Goal: Complete application form: Complete application form

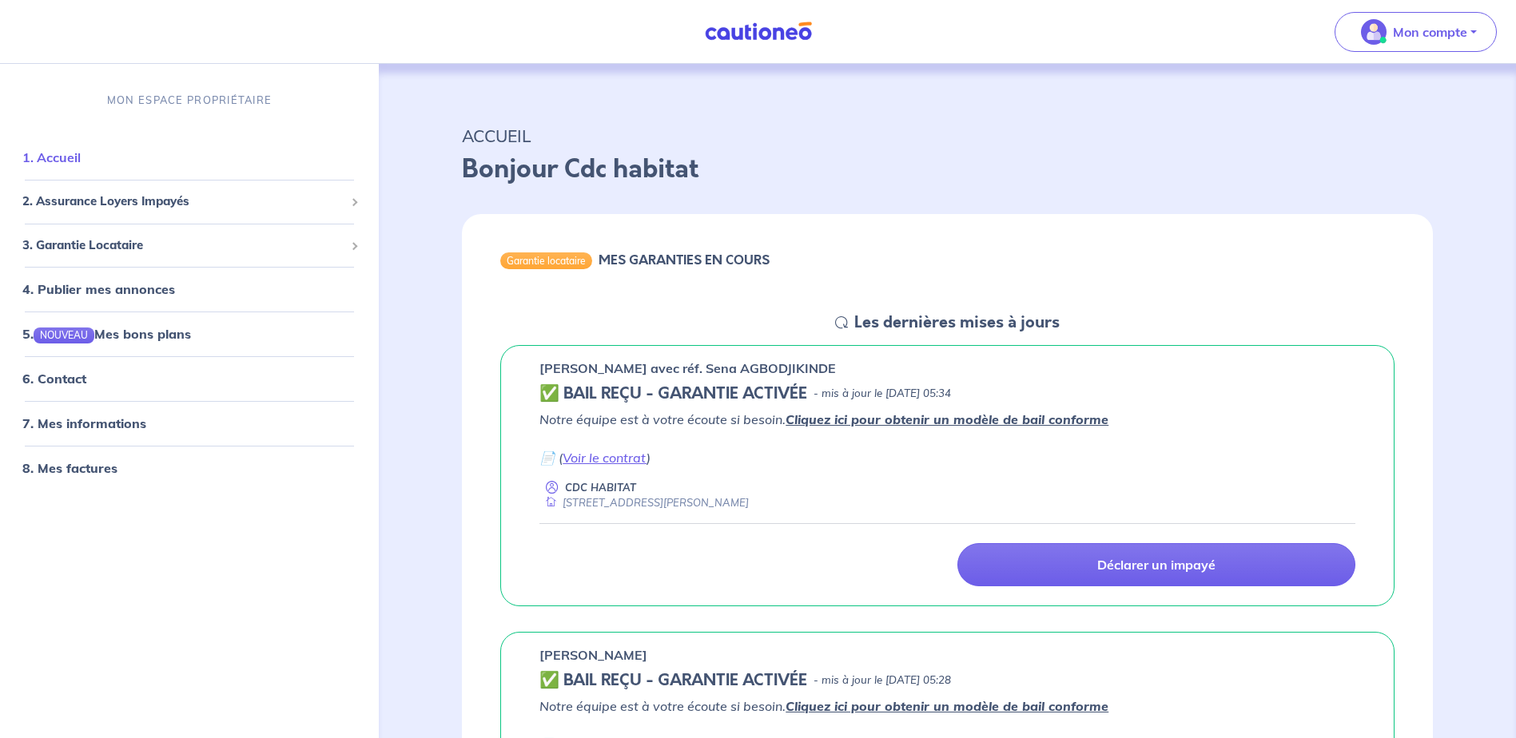
click at [74, 165] on link "1. Accueil" at bounding box center [51, 158] width 58 height 16
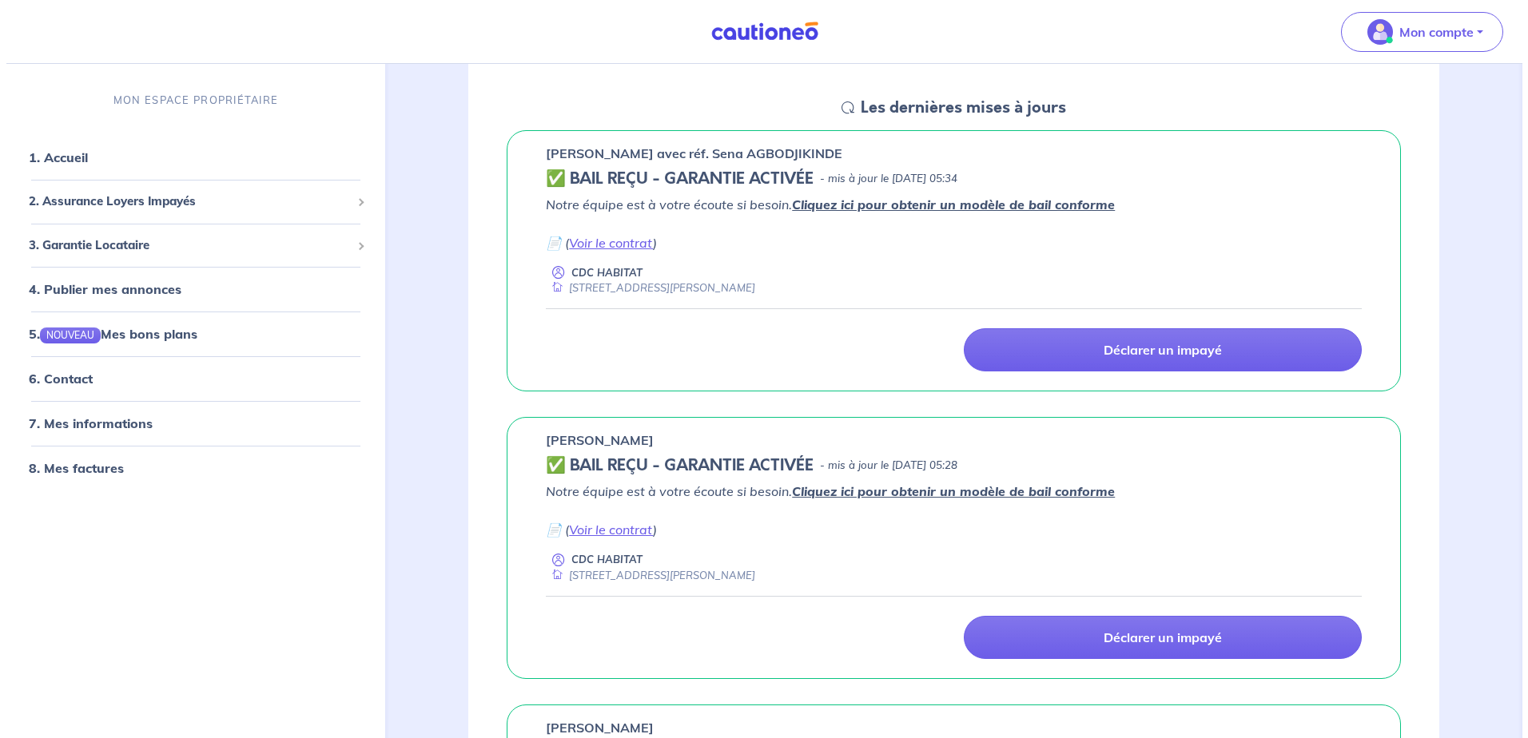
scroll to position [240, 0]
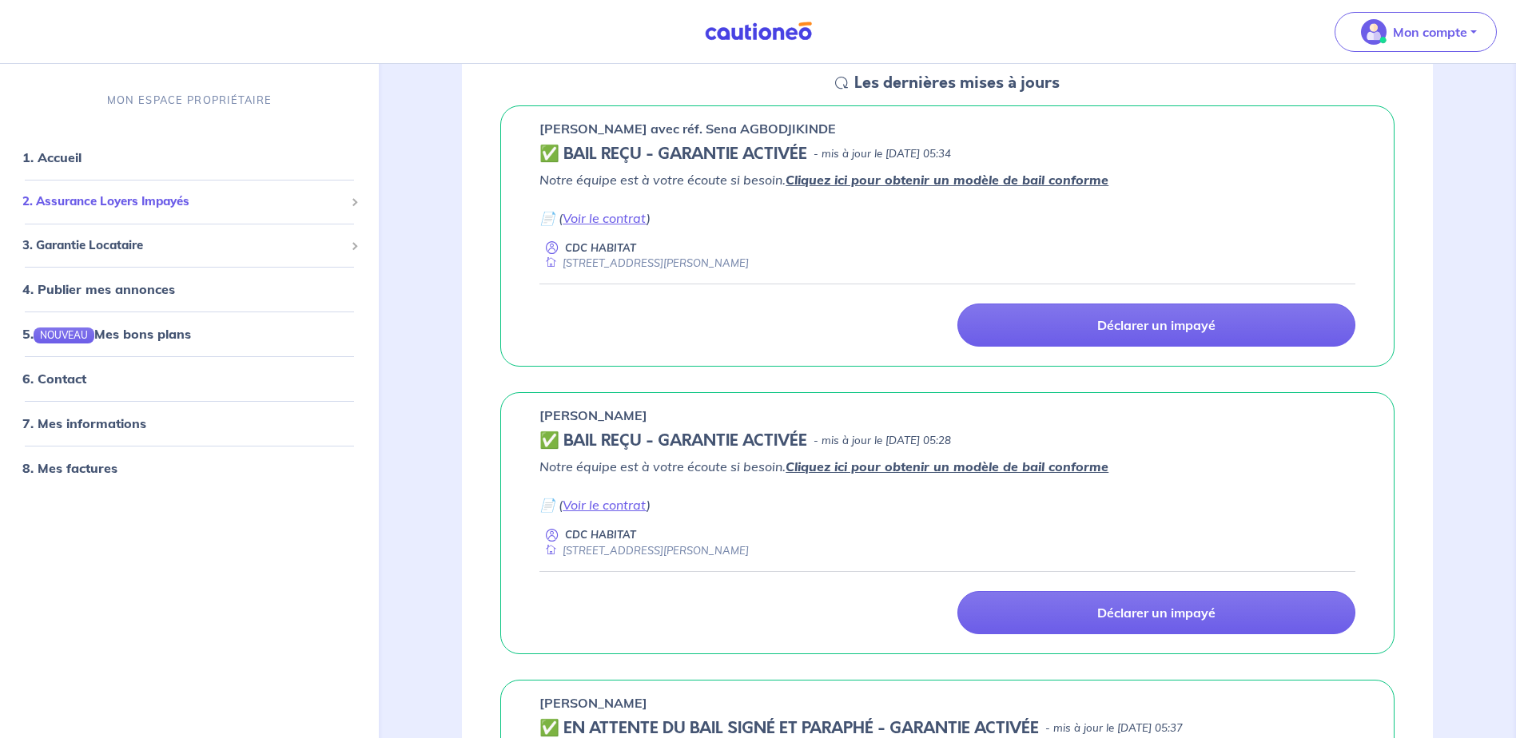
click at [132, 204] on span "2. Assurance Loyers Impayés" at bounding box center [183, 202] width 322 height 18
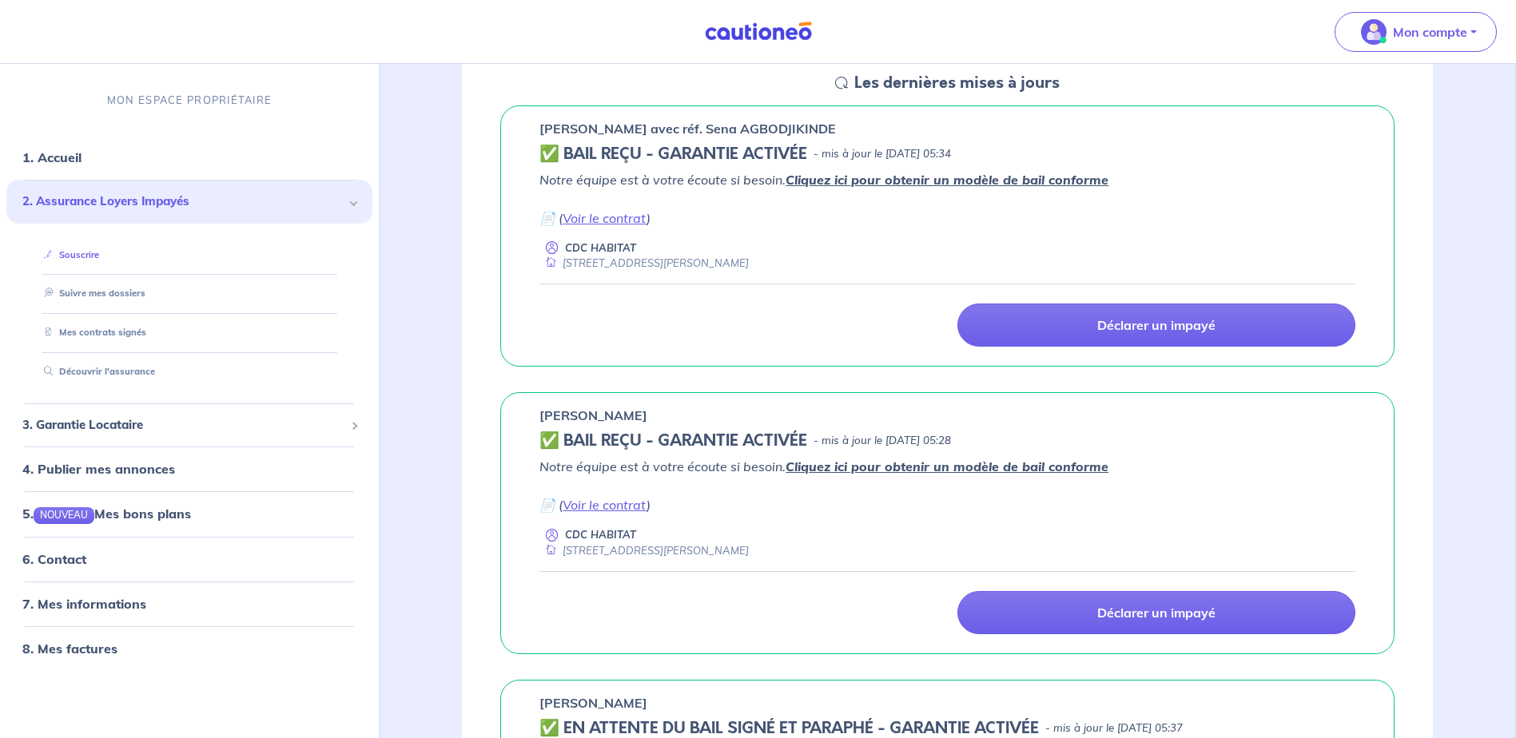
click at [66, 252] on link "Souscrire" at bounding box center [69, 254] width 62 height 11
click at [89, 429] on span "3. Garantie Locataire" at bounding box center [183, 425] width 322 height 18
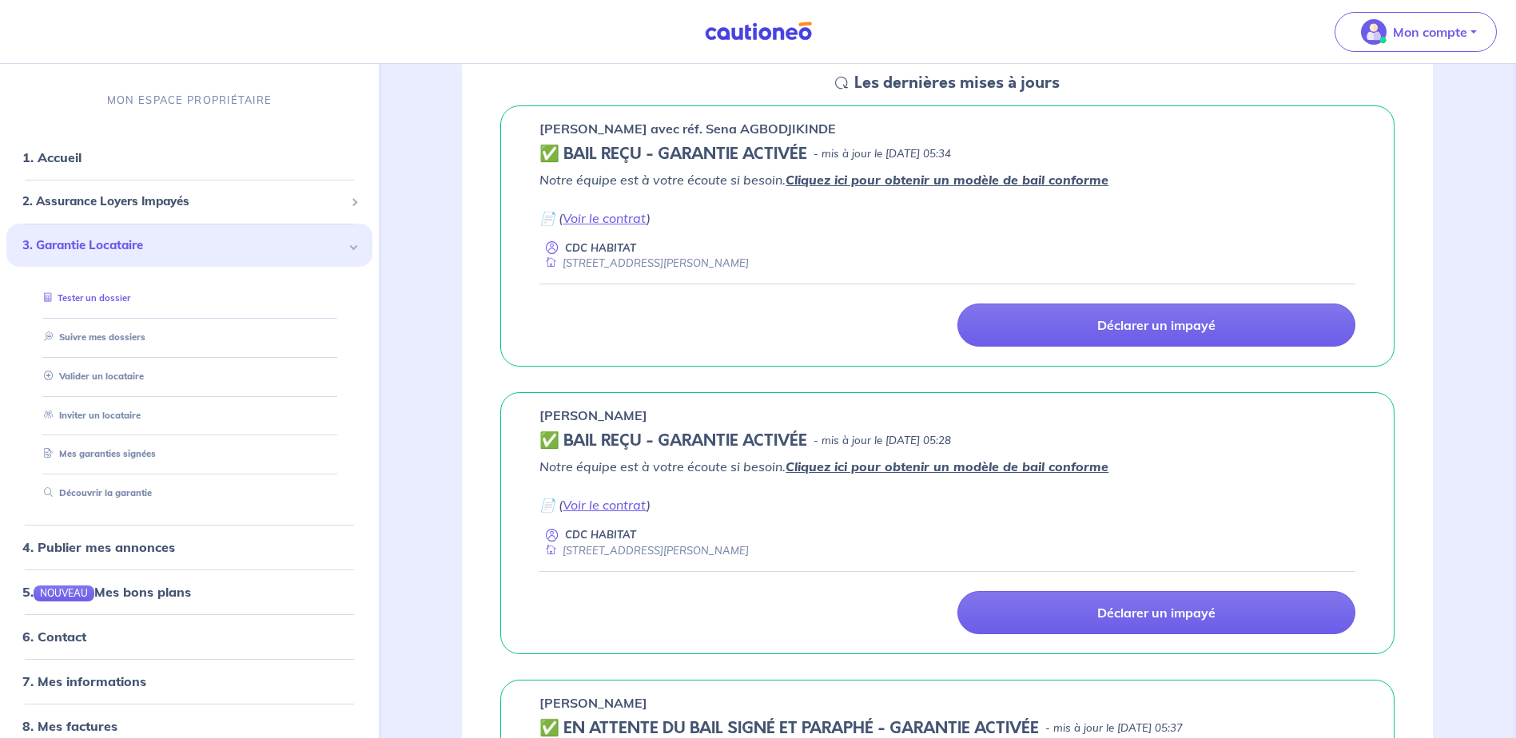
click at [75, 299] on link "Tester un dossier" at bounding box center [84, 298] width 93 height 11
click at [108, 377] on link "Valider un locataire" at bounding box center [90, 376] width 105 height 11
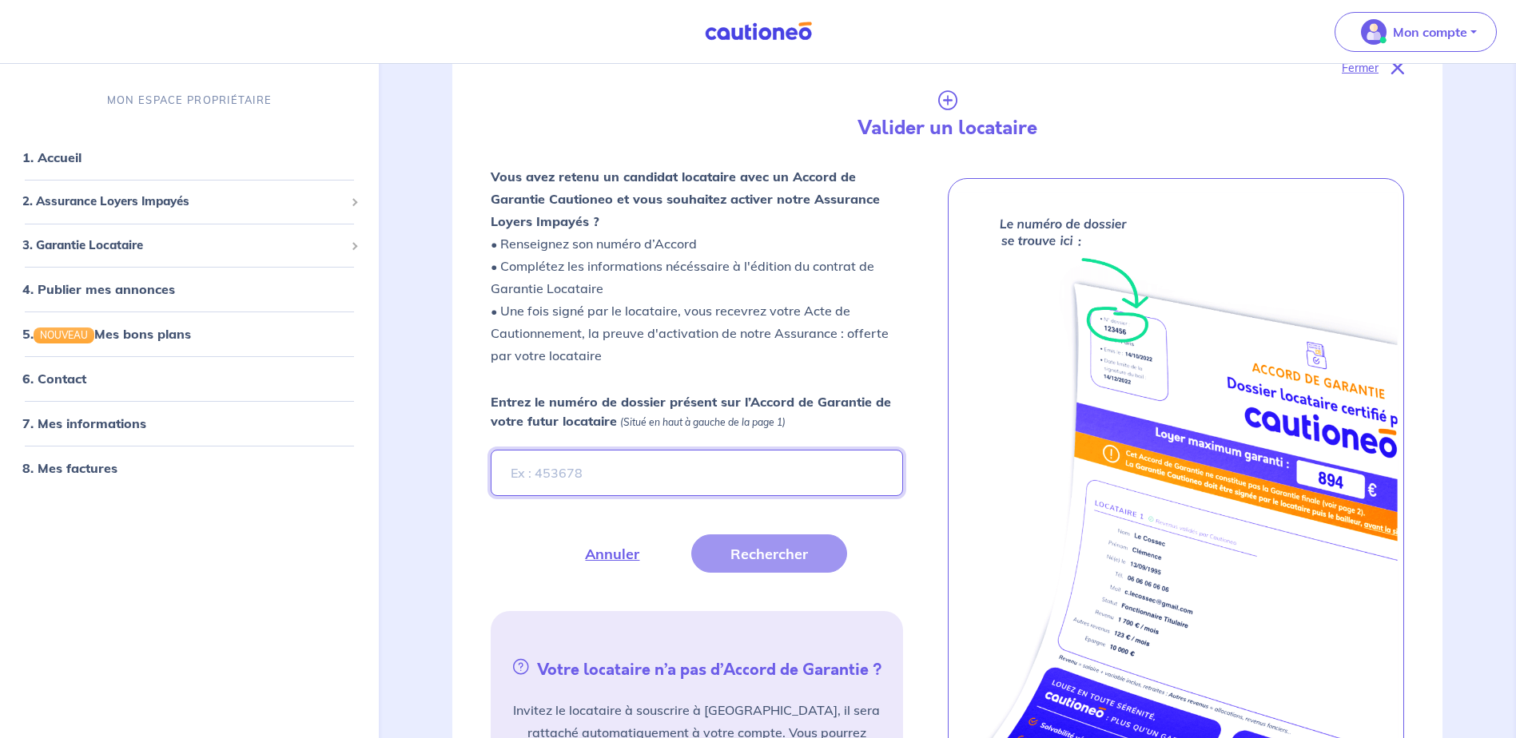
click at [561, 470] on input "Entrez le numéro de dossier présent sur l’Accord de Garantie de votre futur loc…" at bounding box center [696, 473] width 411 height 46
type input "7sFxYK"
click at [768, 562] on button "Rechercher" at bounding box center [769, 554] width 156 height 38
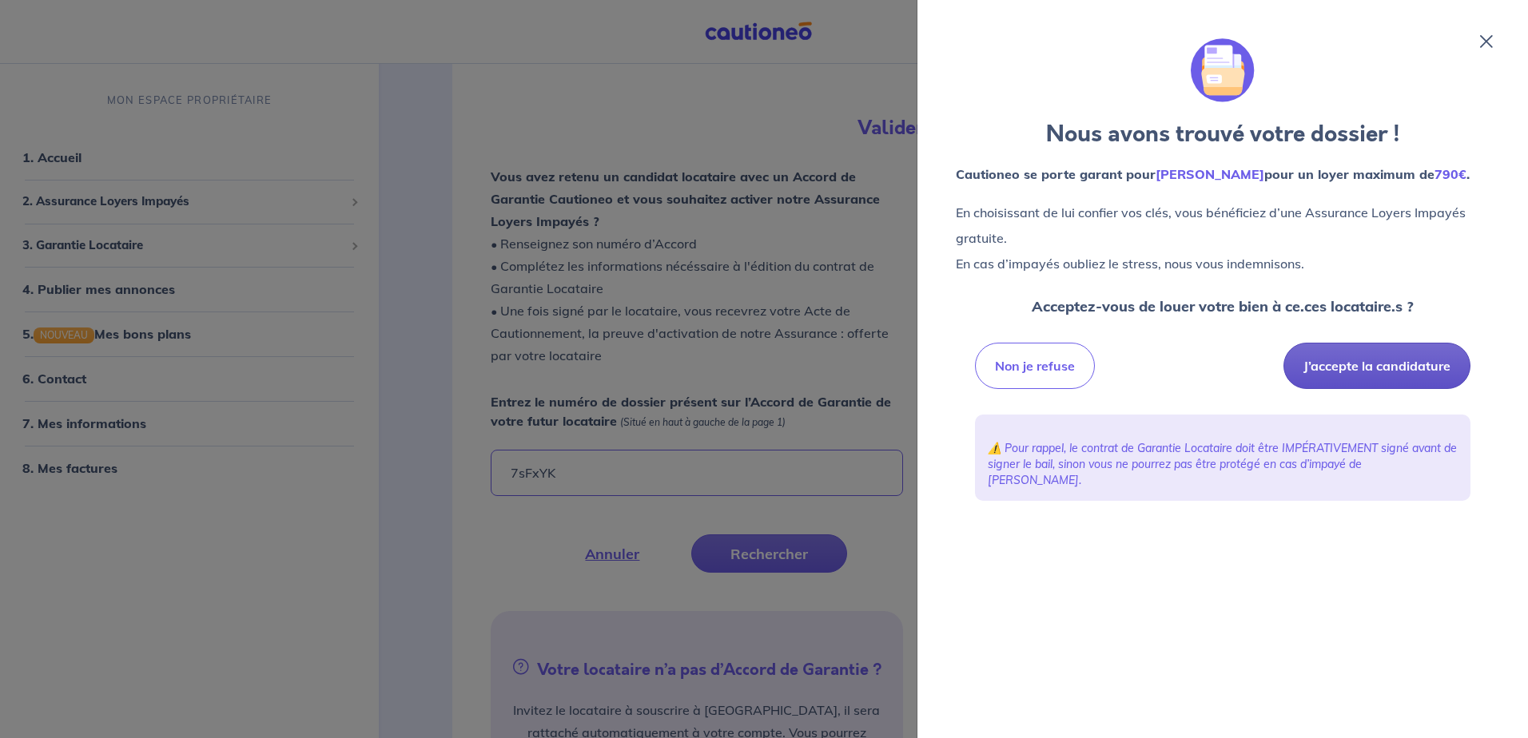
click at [1377, 389] on button "J’accepte la candidature" at bounding box center [1376, 366] width 187 height 46
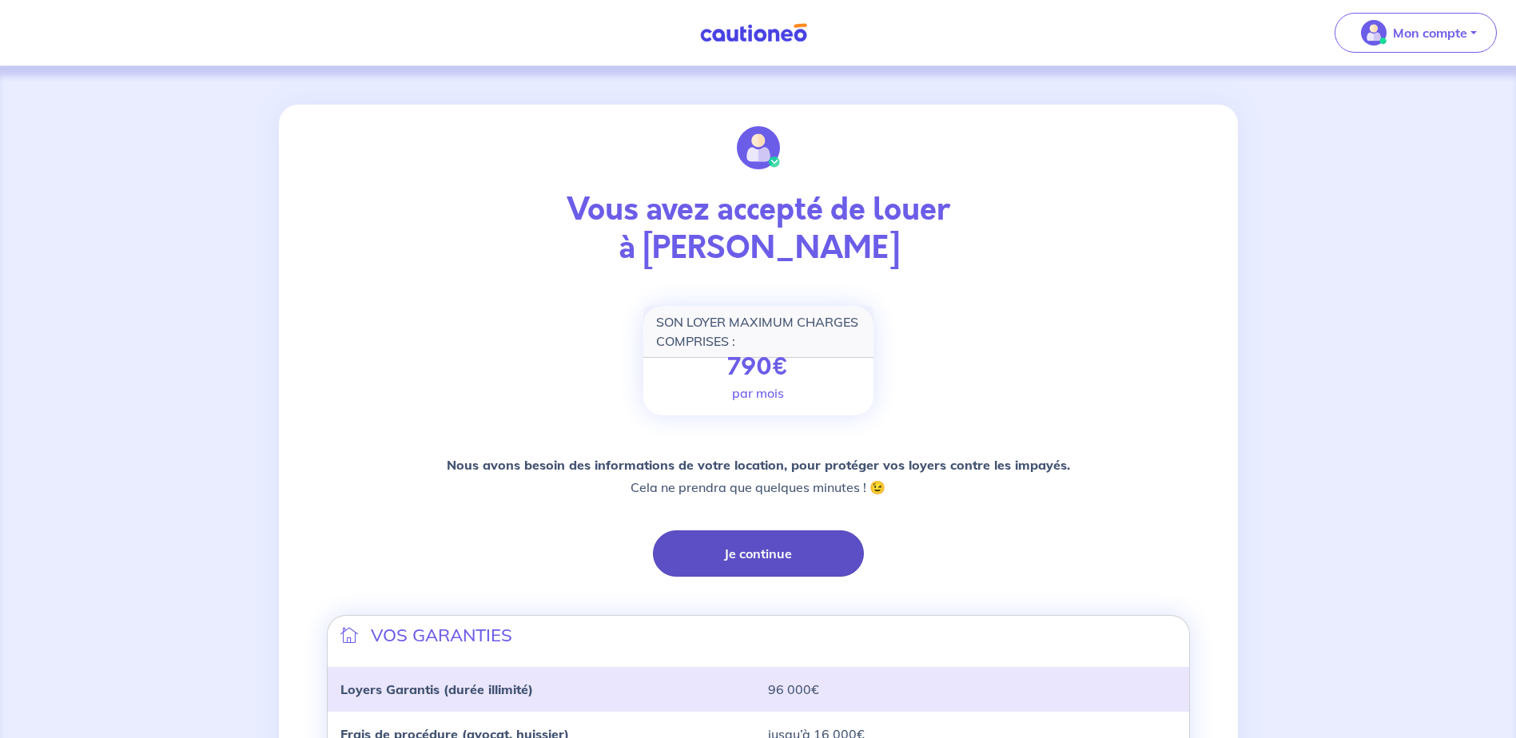
click at [795, 562] on button "Je continue" at bounding box center [758, 554] width 211 height 46
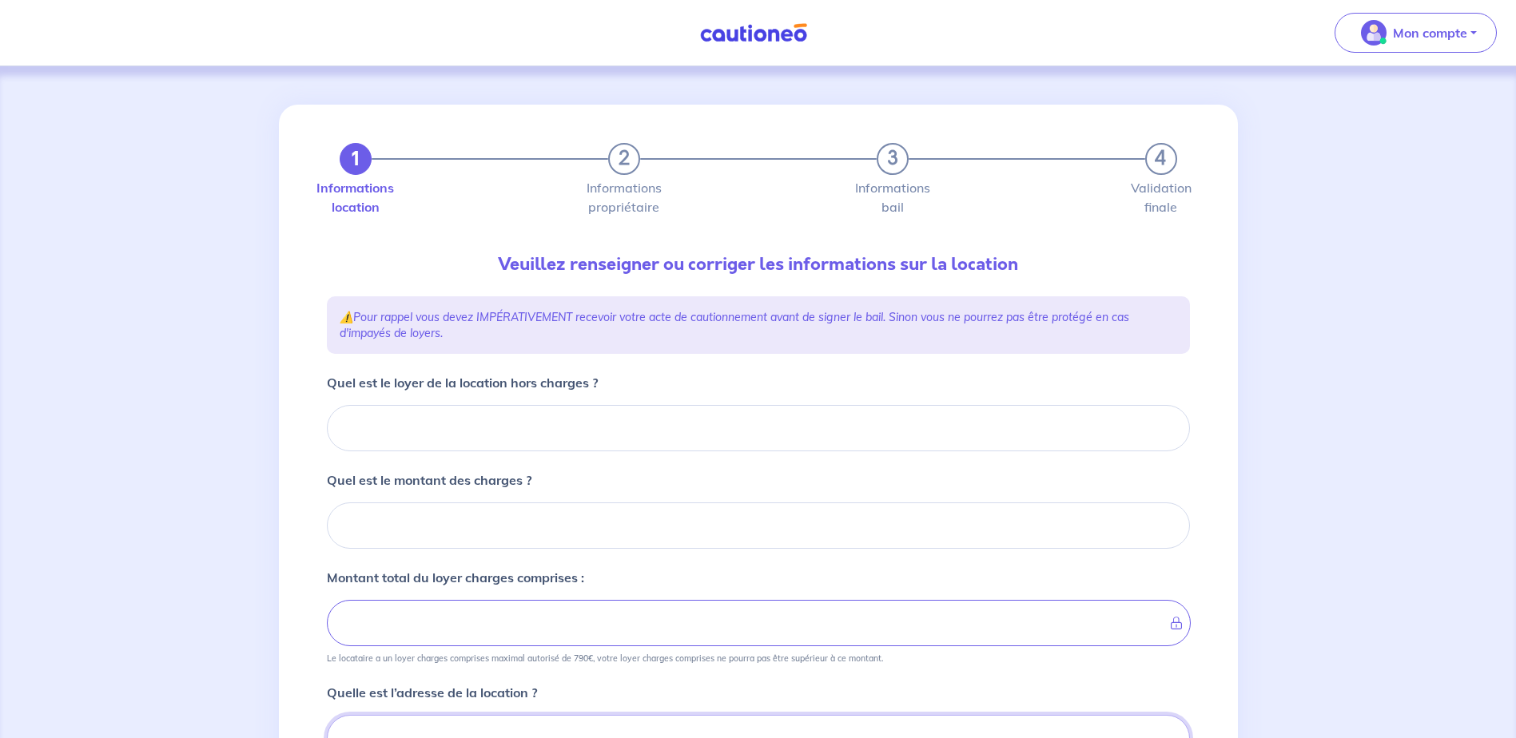
scroll to position [8, 0]
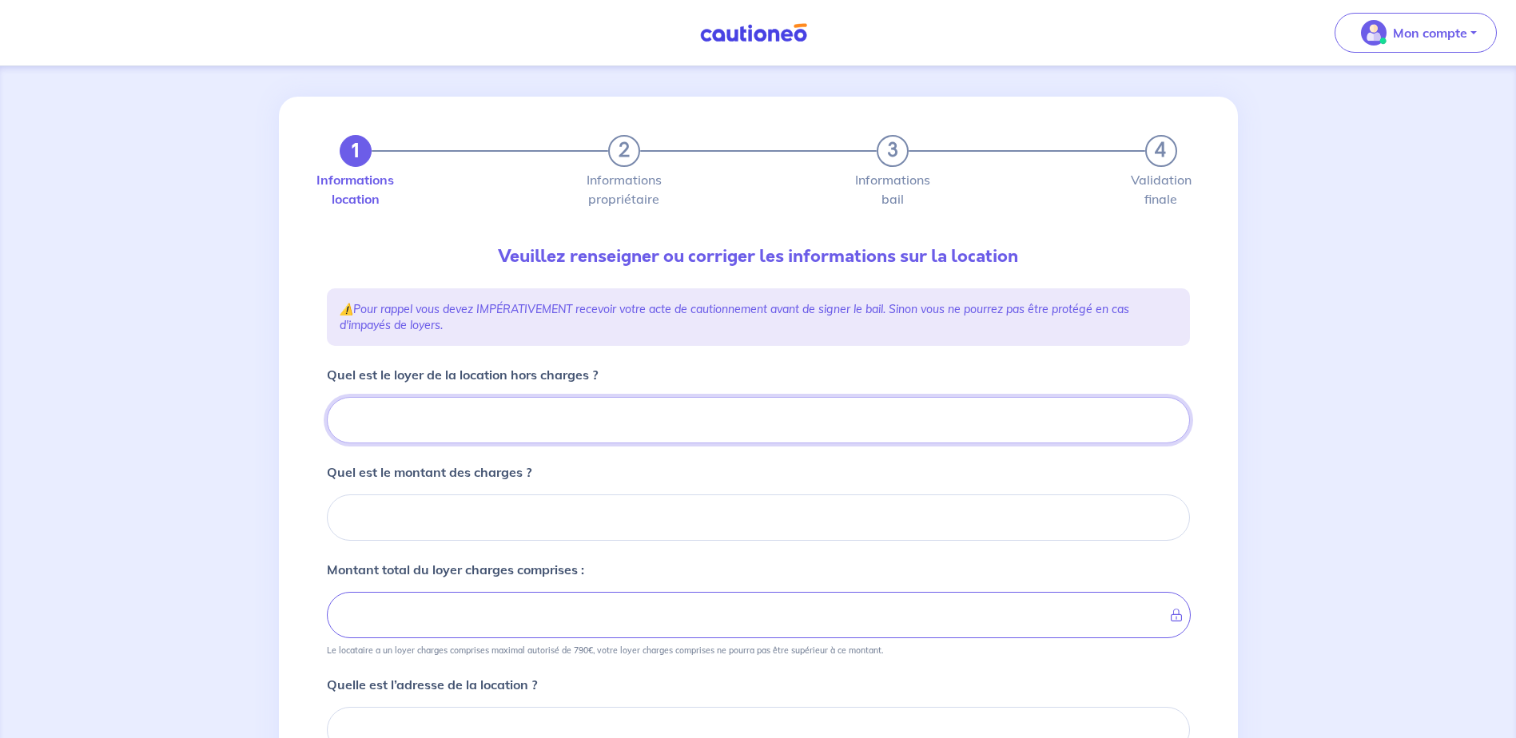
click at [450, 415] on input "Quel est le loyer de la location hors charges ?" at bounding box center [758, 420] width 863 height 46
type input "60"
type input "601"
type input "601.77"
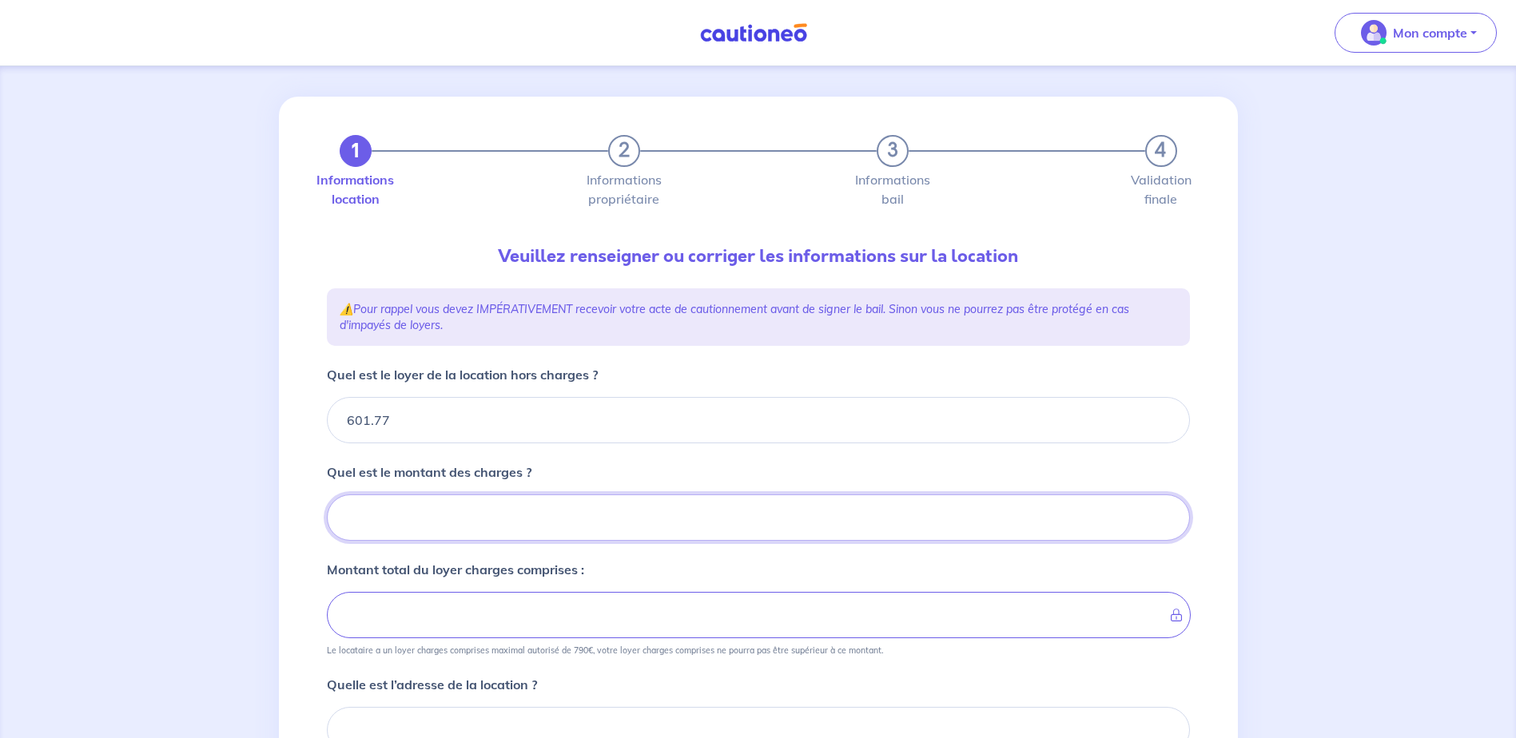
click at [413, 519] on input "Quel est le montant des charges ?" at bounding box center [758, 518] width 863 height 46
type input "12"
type input "602.77"
type input "121"
type input "613.77"
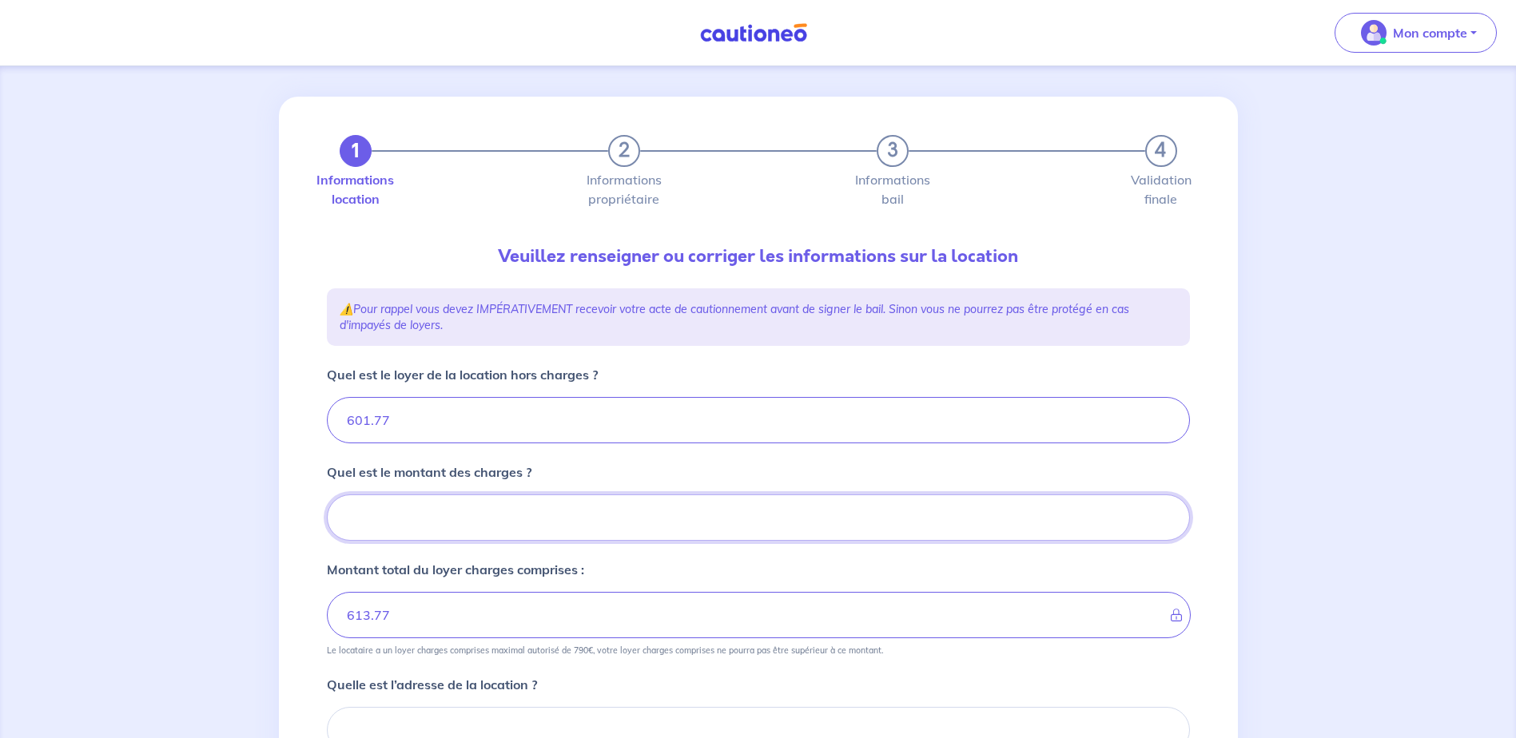
type input "722.77"
type input "121.6"
type input "601.77"
type input "121.64"
type input "723.41"
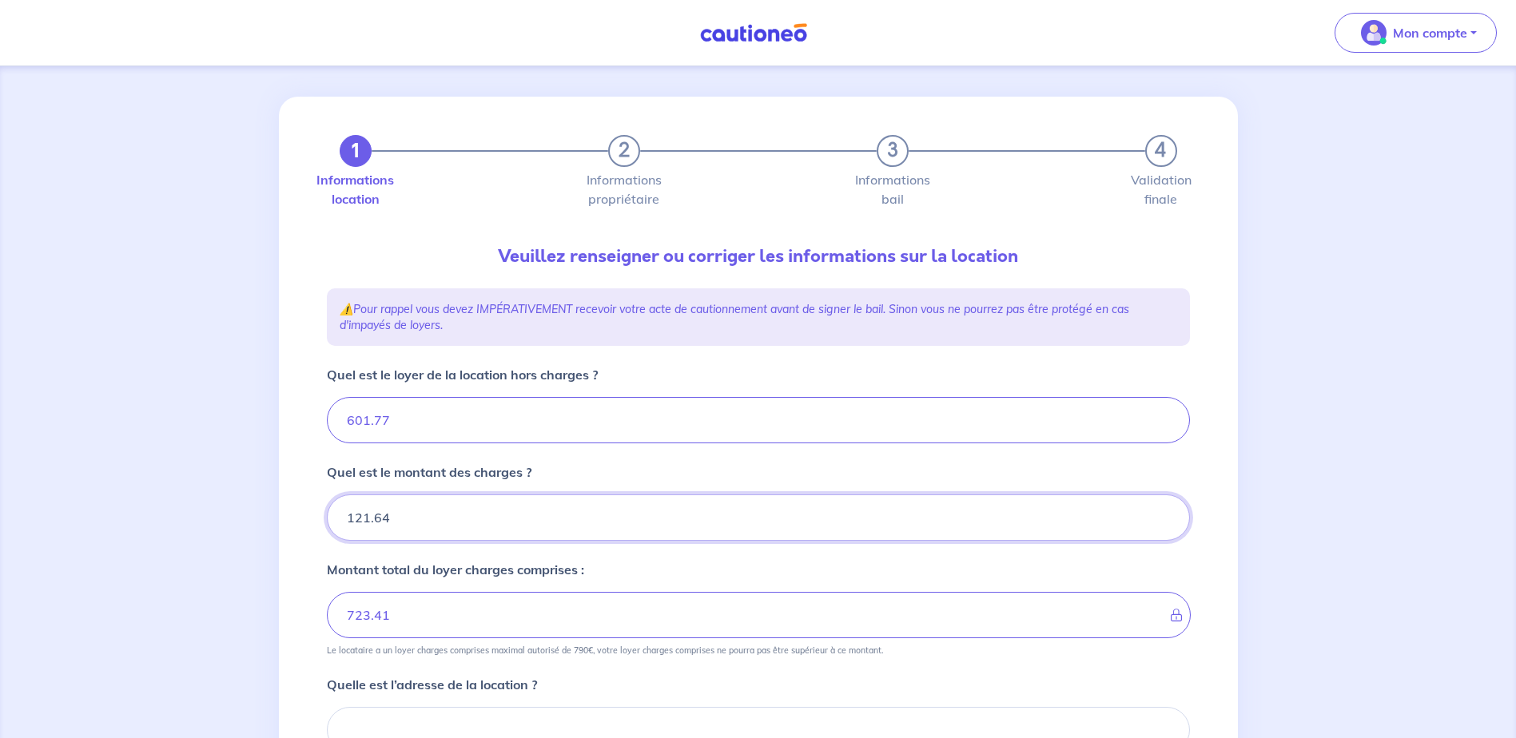
click at [432, 519] on input "121.64" at bounding box center [758, 518] width 863 height 46
type input "121.6"
type input "601.77"
type input "121.72"
type input "723.49"
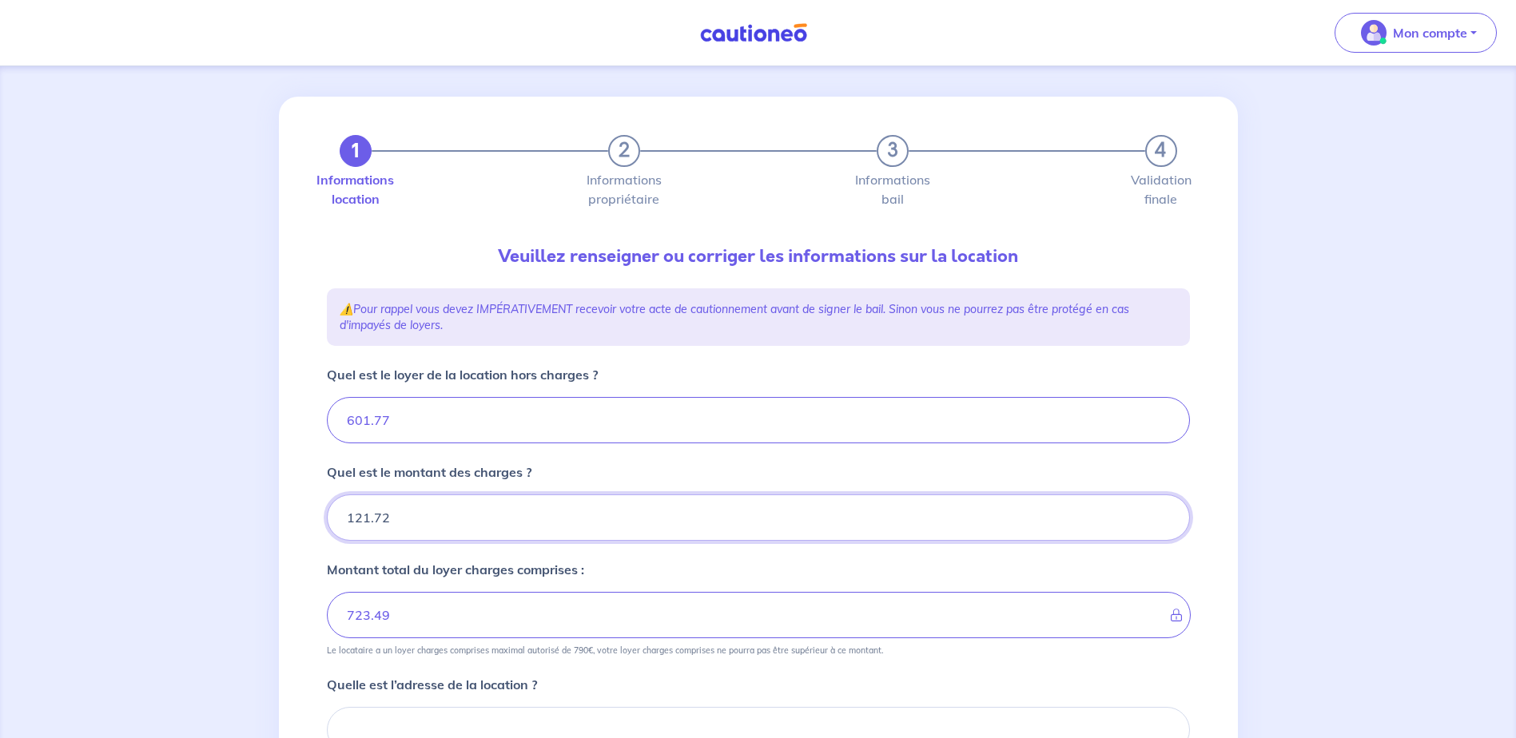
type input "121.72"
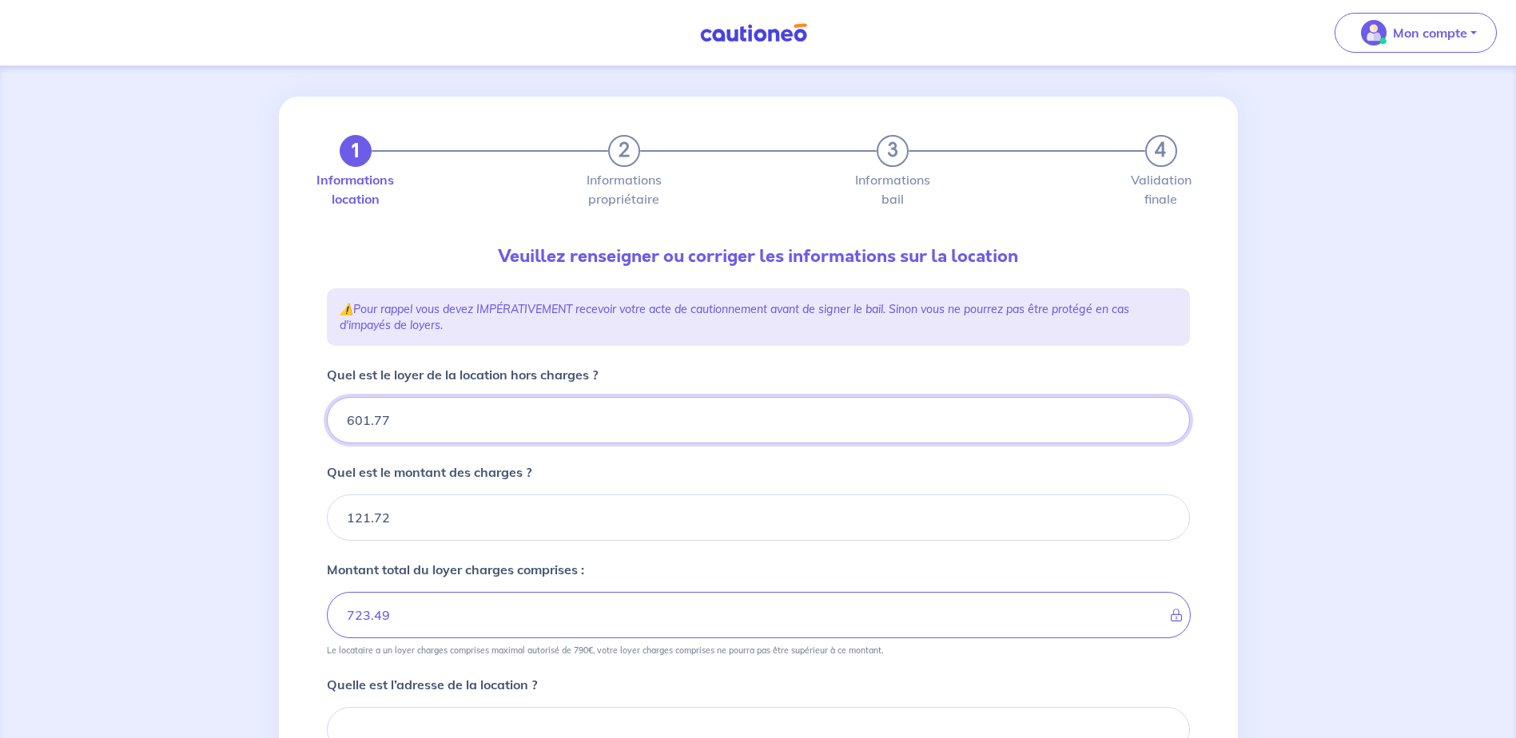
click at [401, 413] on input "601.77" at bounding box center [758, 420] width 863 height 46
type input "601.7"
type input "723.42"
type input "601.78"
type input "723.5"
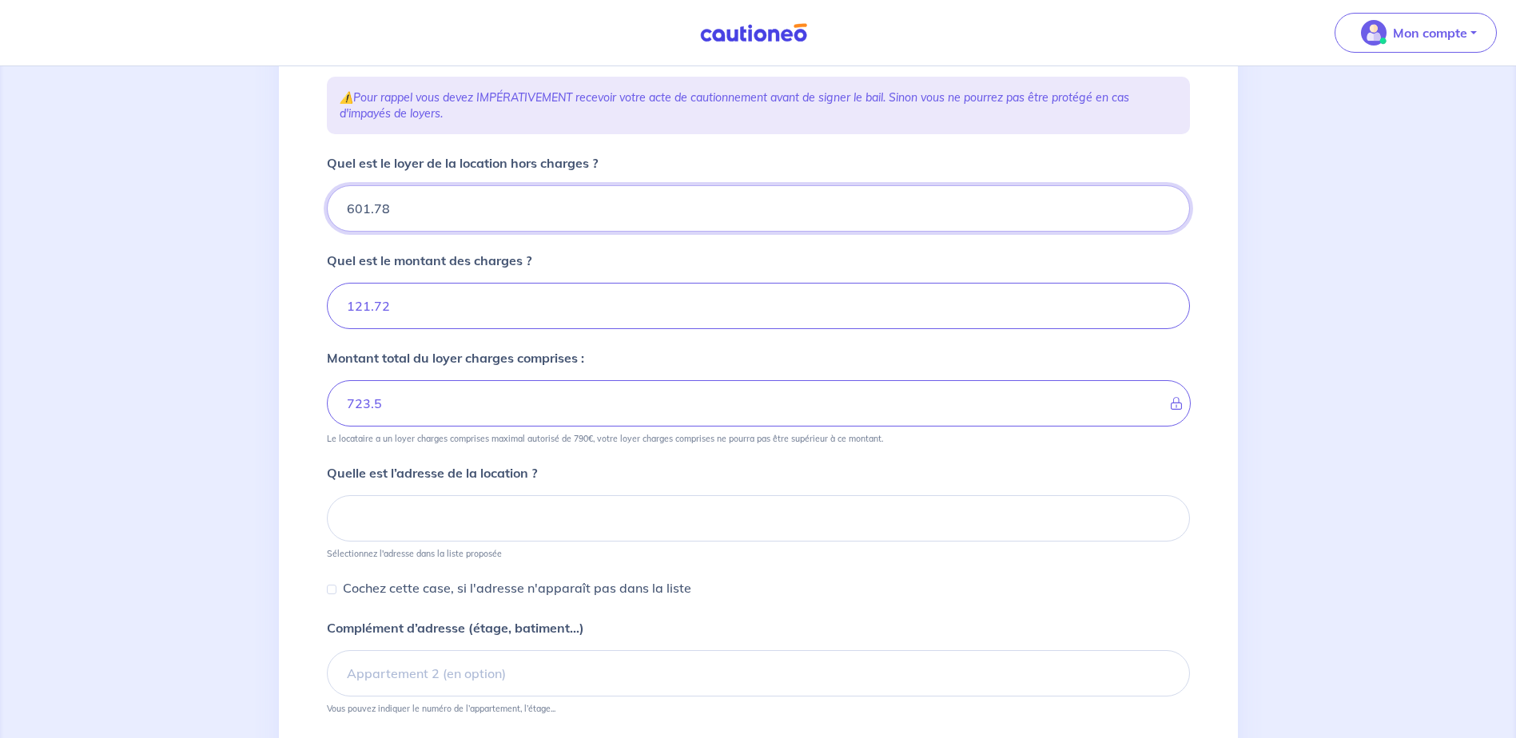
scroll to position [248, 0]
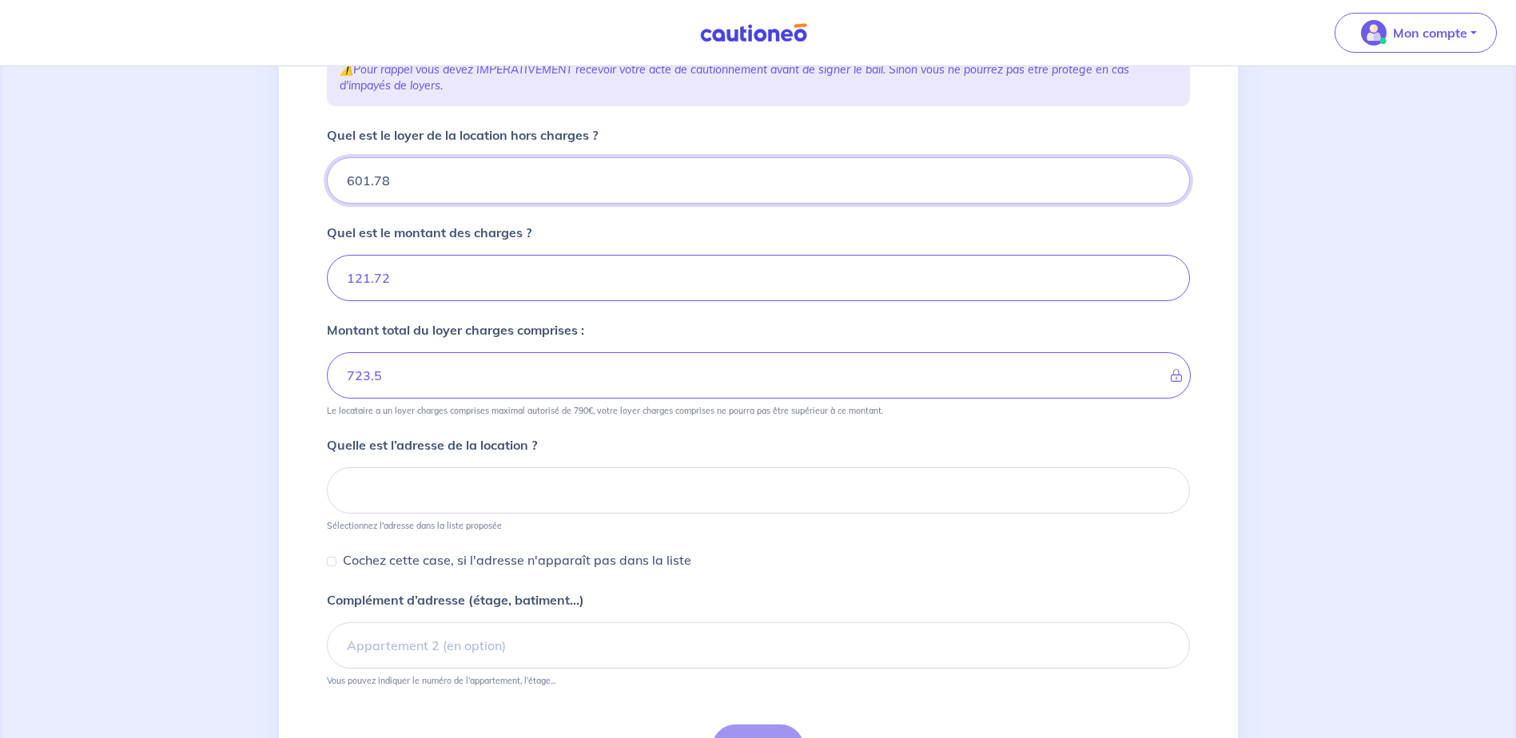
type input "601.78"
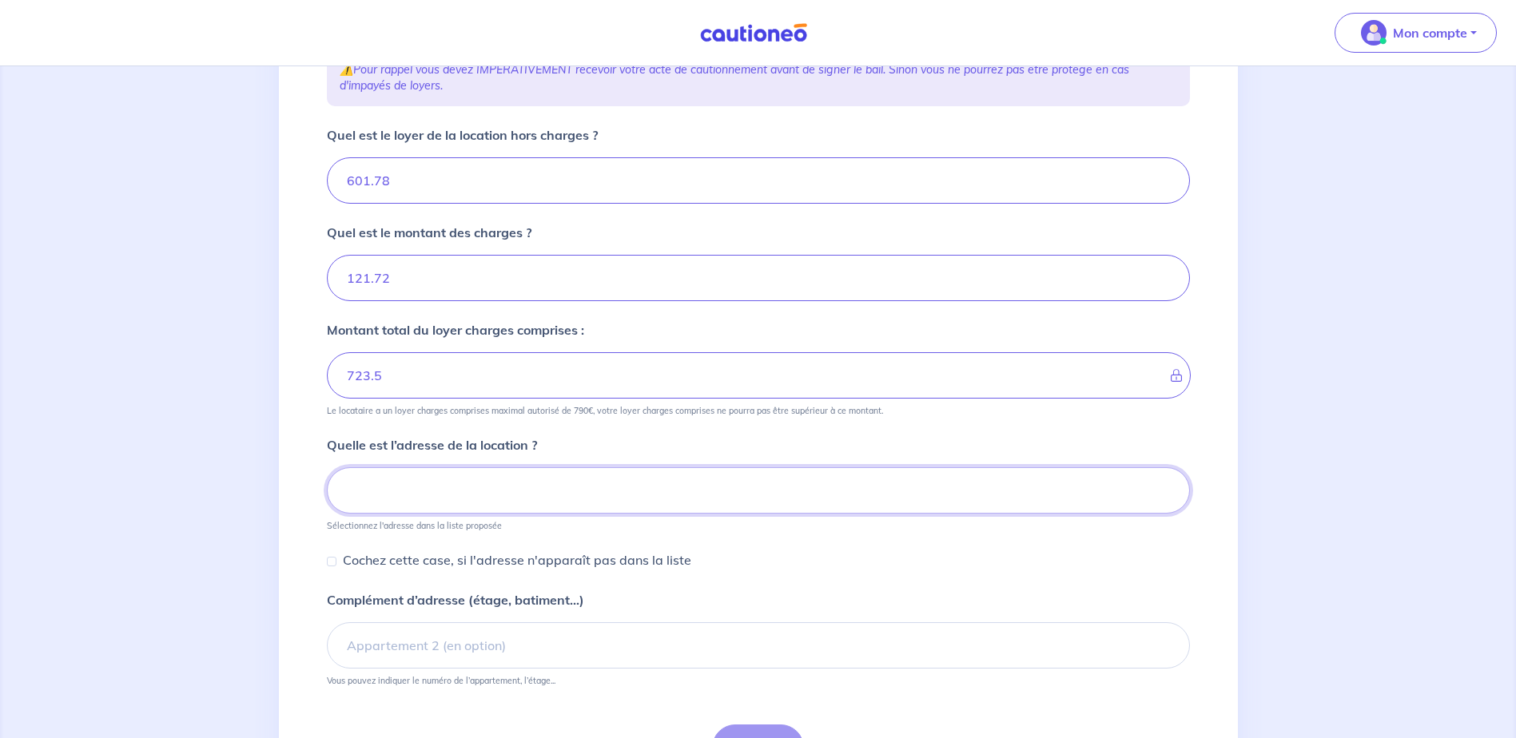
click at [435, 473] on input at bounding box center [758, 490] width 863 height 46
click at [347, 495] on input at bounding box center [758, 490] width 863 height 46
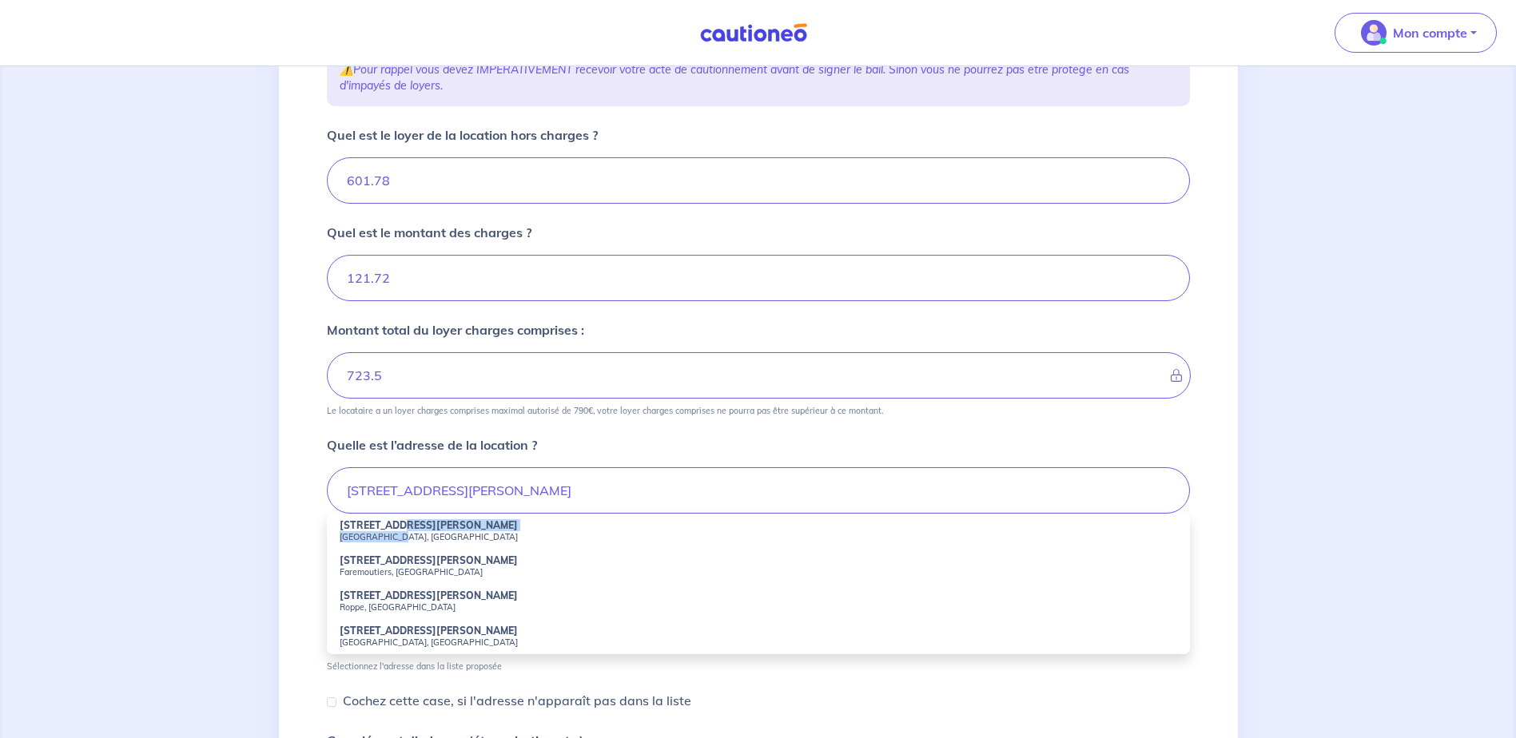
click at [405, 531] on li "32 Rue Commandant Arnaud Reims, France" at bounding box center [758, 531] width 863 height 35
type input "32 Rue Commandant Arnaud, Reims, France"
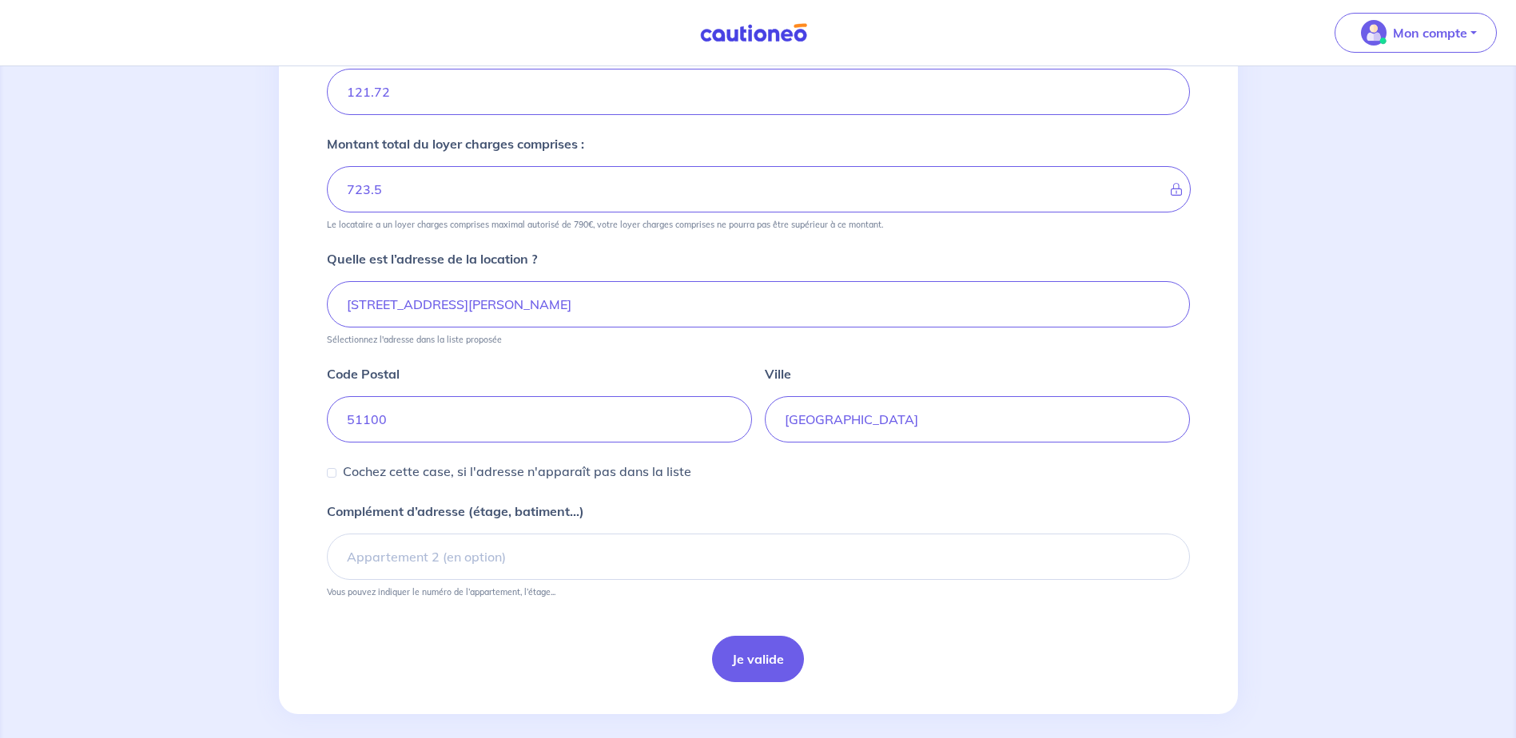
scroll to position [448, 0]
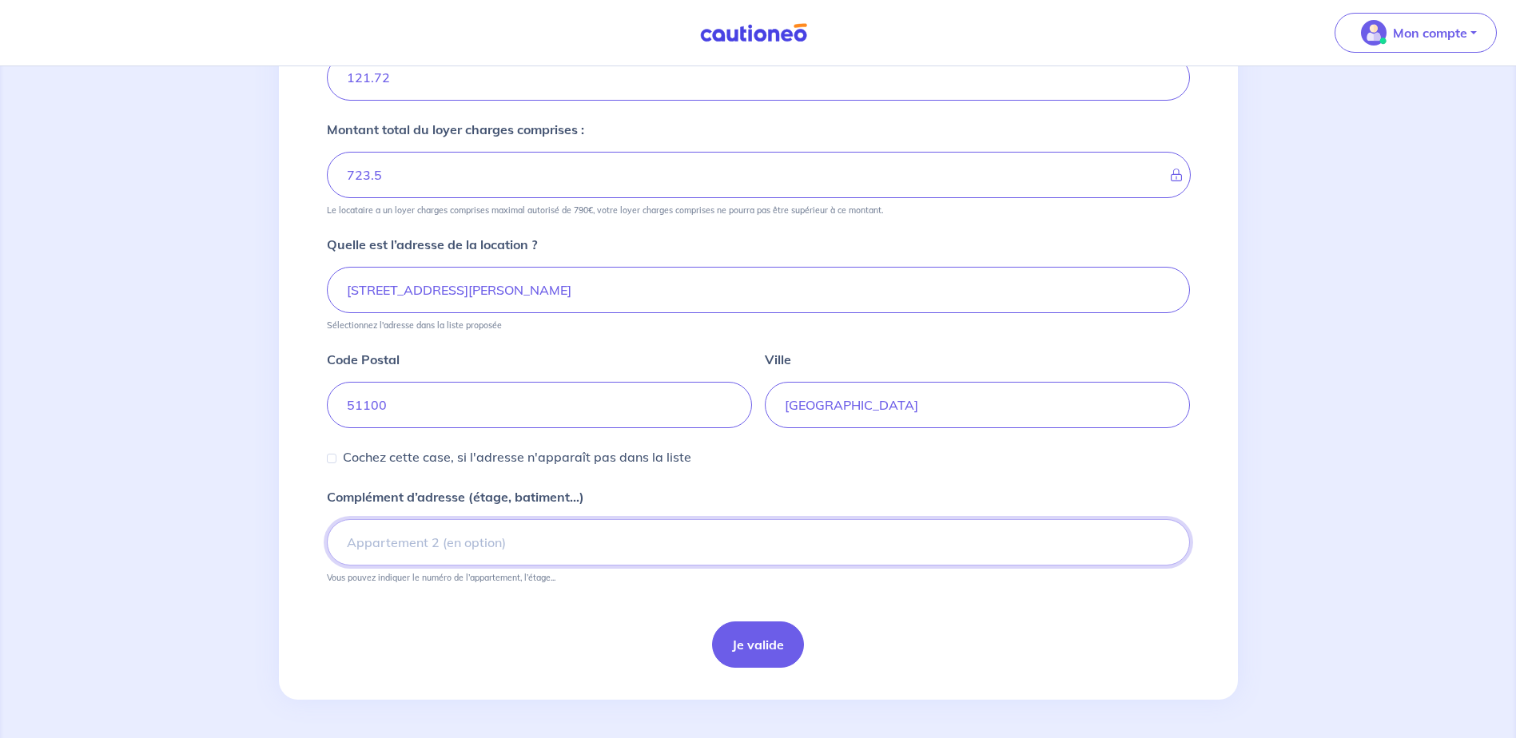
click at [415, 545] on input "Complément d’adresse (étage, batiment...)" at bounding box center [758, 542] width 863 height 46
click at [340, 540] on input "BAT B10 PORTE 31" at bounding box center [758, 542] width 863 height 46
type input "RESIDNCE COMMANDANT ARNAUD BAT B10 PORTE 31"
click at [765, 647] on button "Je valide" at bounding box center [758, 645] width 92 height 46
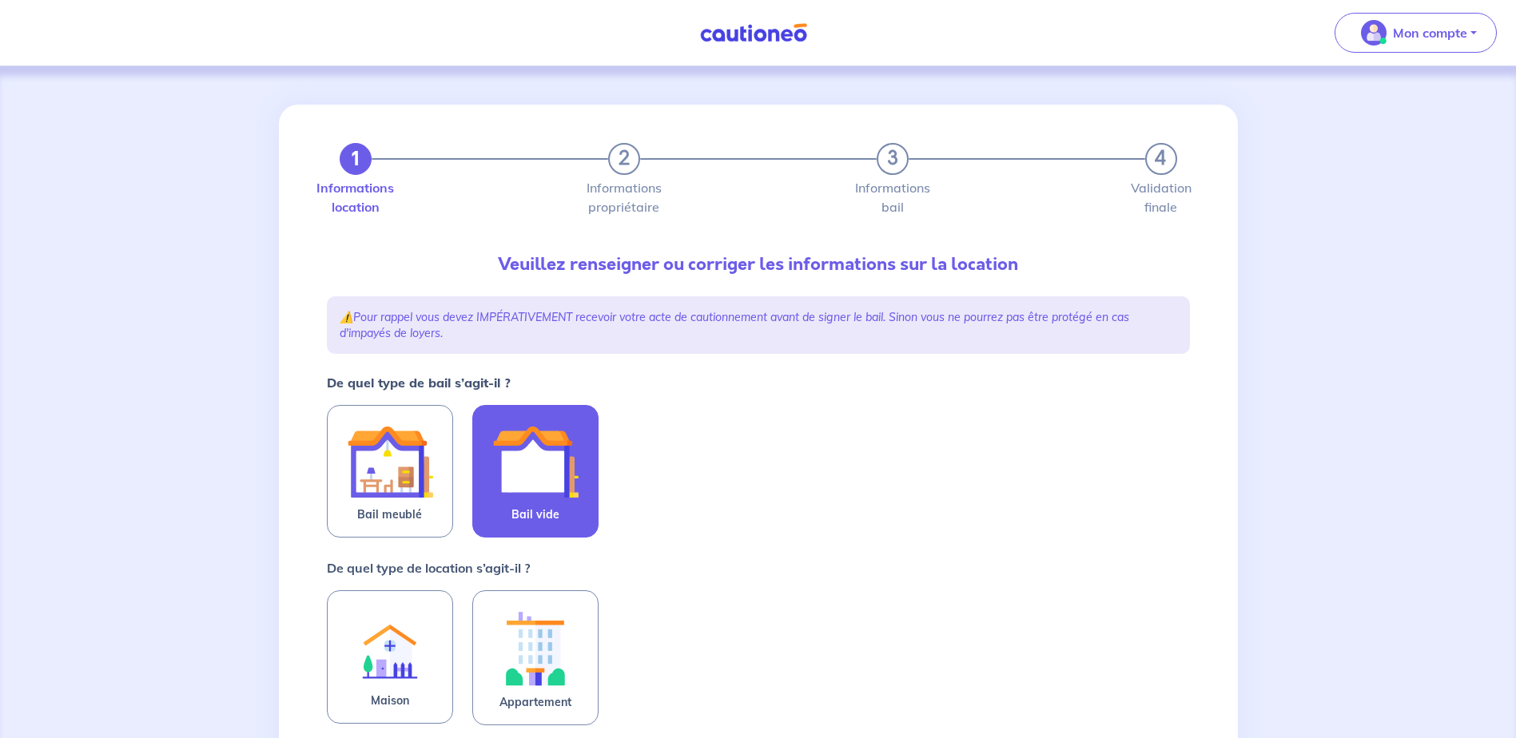
click at [542, 493] on img at bounding box center [535, 462] width 86 height 86
click at [0, 0] on input "Bail vide" at bounding box center [0, 0] width 0 height 0
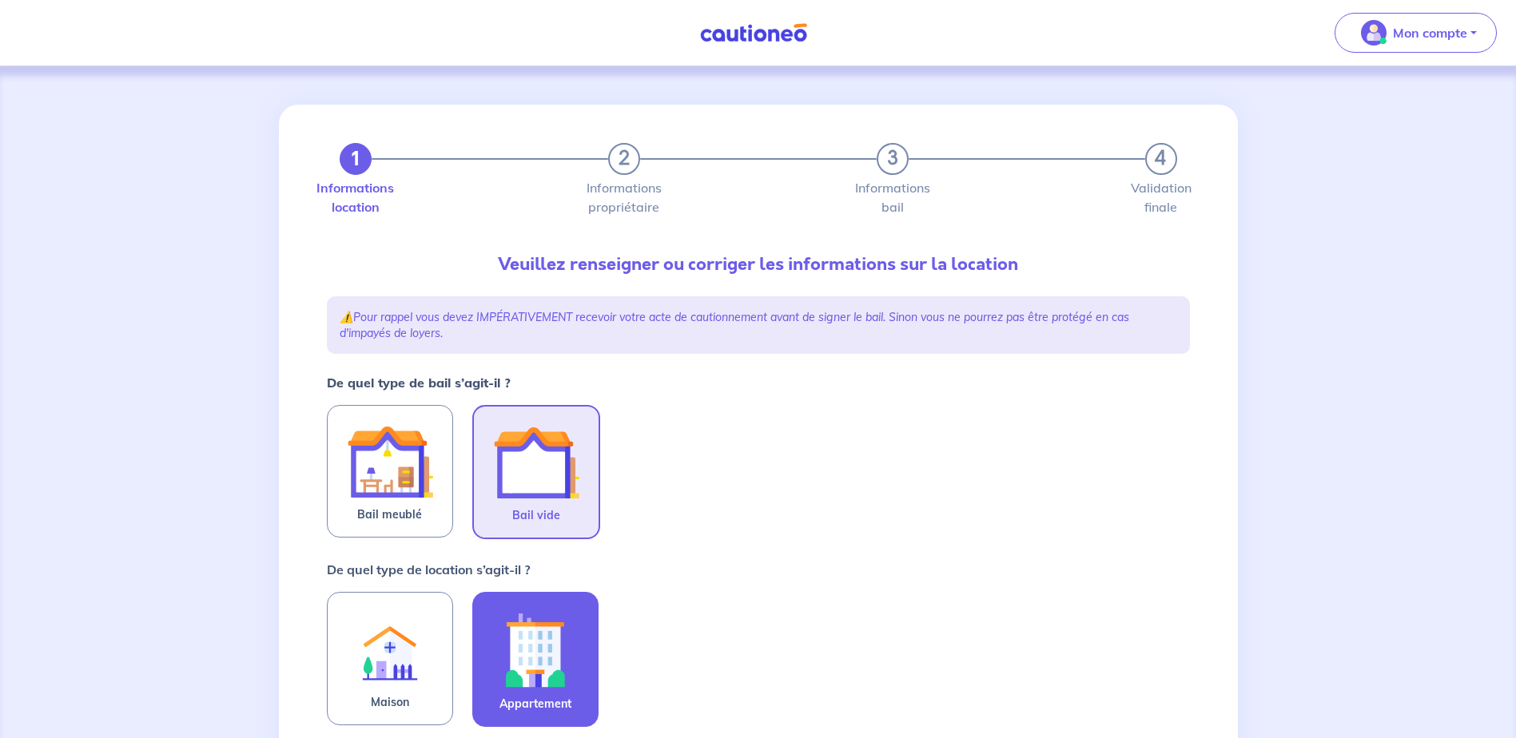
click at [534, 655] on img at bounding box center [535, 650] width 86 height 89
click at [0, 0] on input "Appartement" at bounding box center [0, 0] width 0 height 0
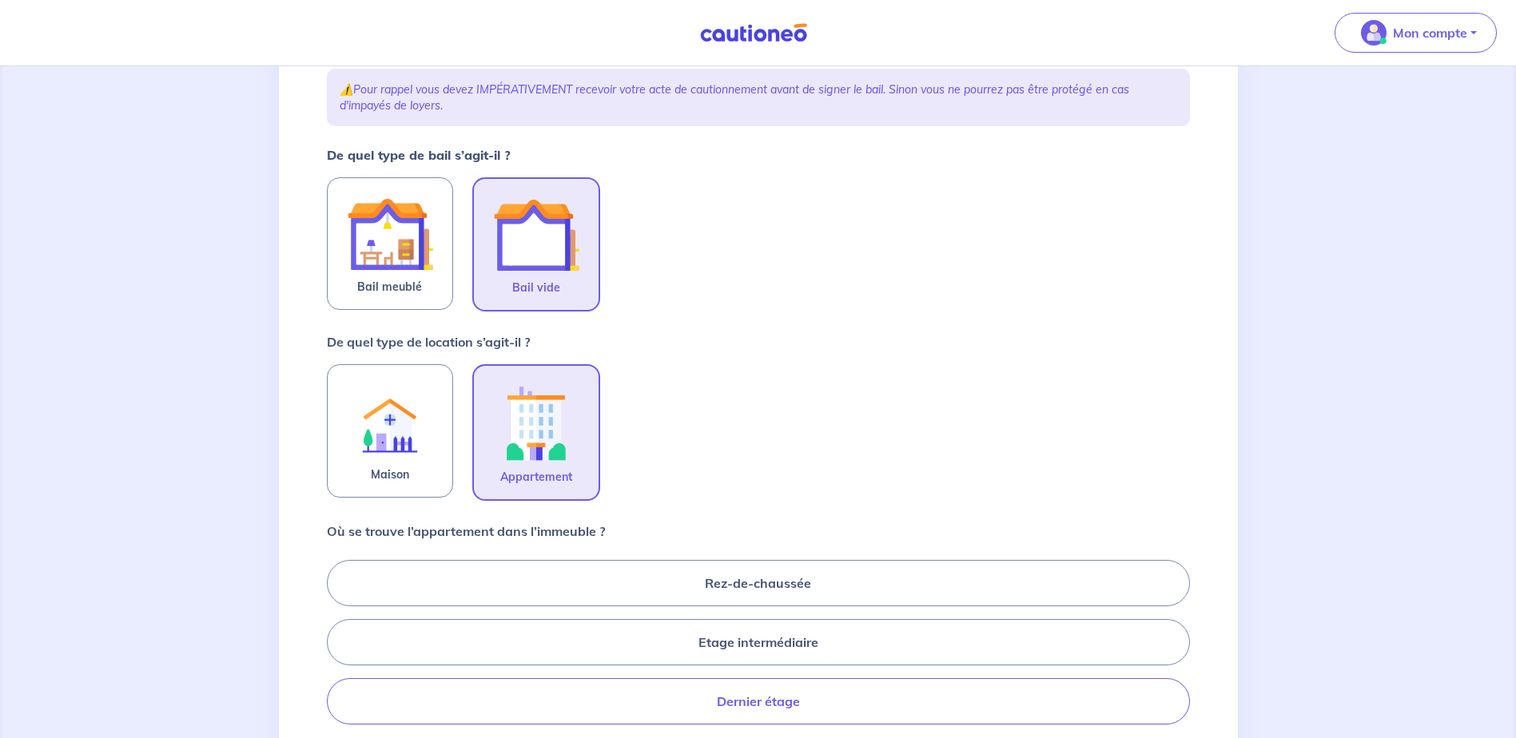
scroll to position [320, 0]
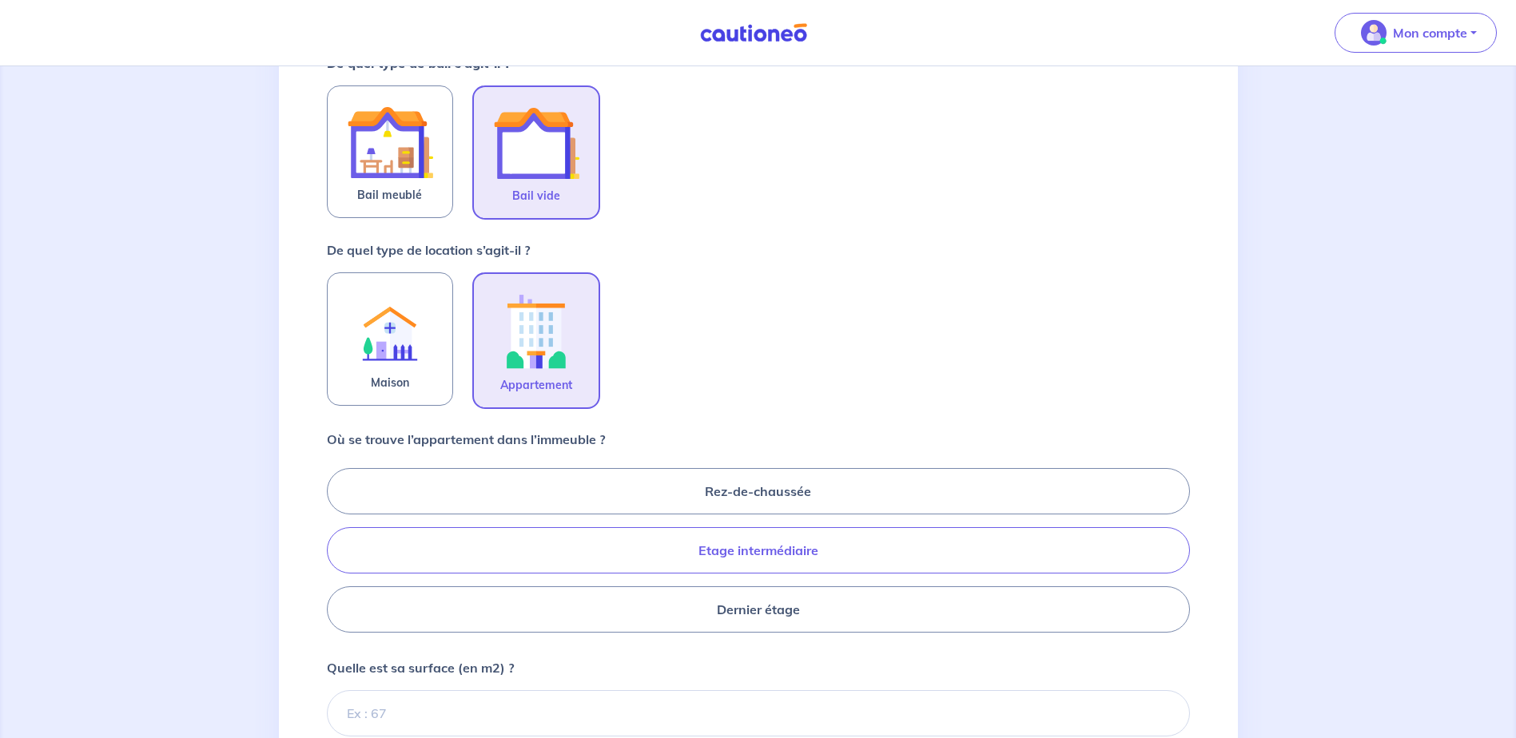
click at [716, 556] on label "Etage intermédiaire" at bounding box center [758, 550] width 863 height 46
click at [337, 555] on input "Etage intermédiaire" at bounding box center [332, 550] width 10 height 10
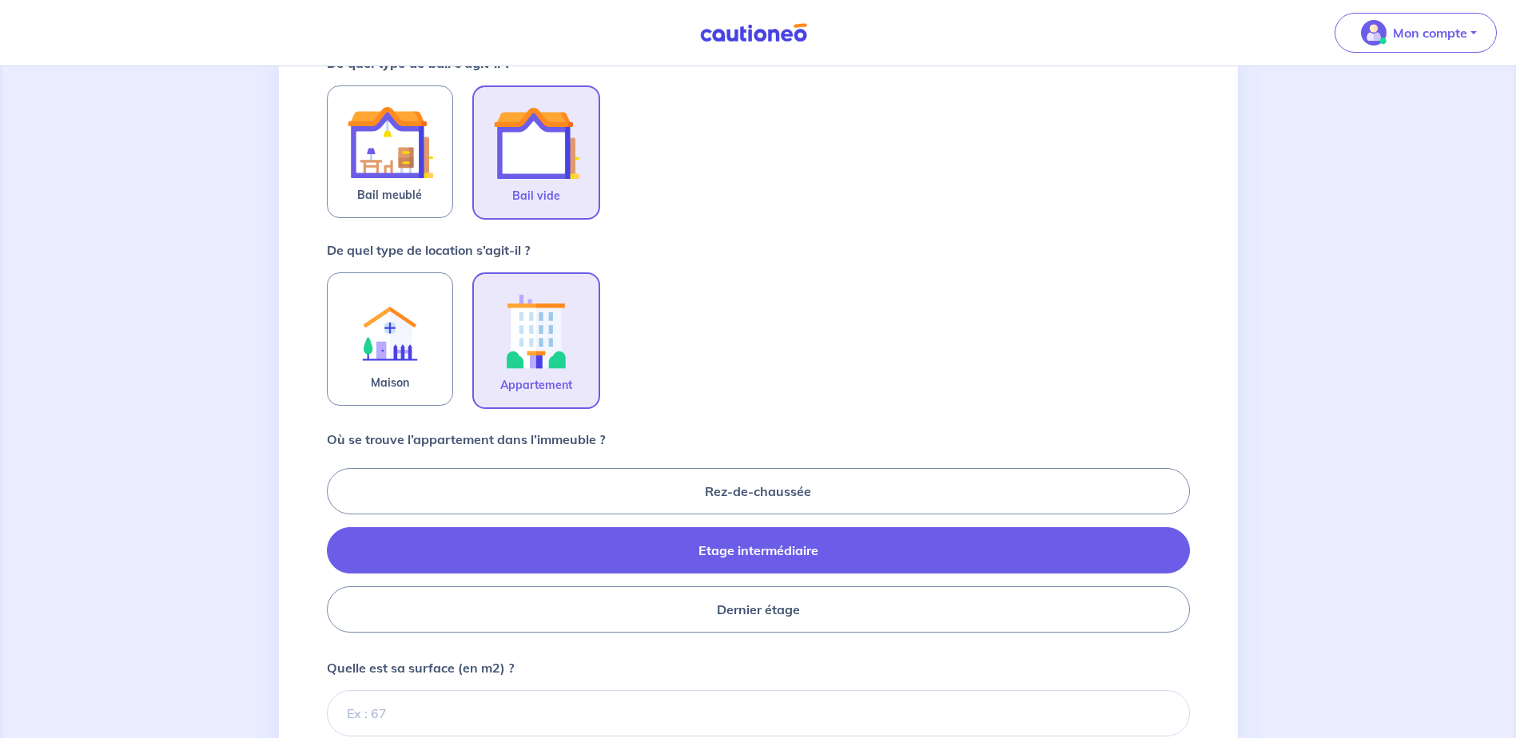
radio input "true"
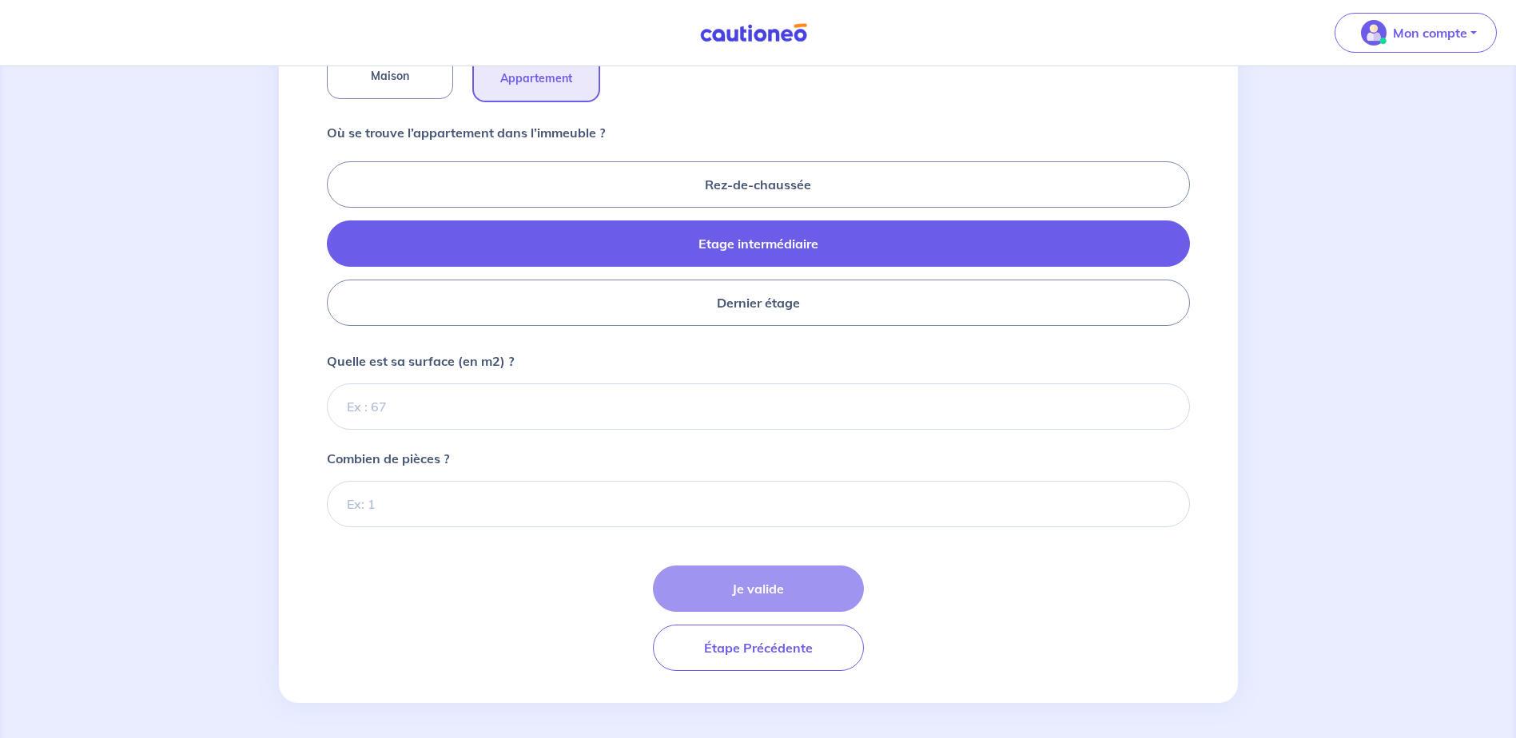
scroll to position [630, 0]
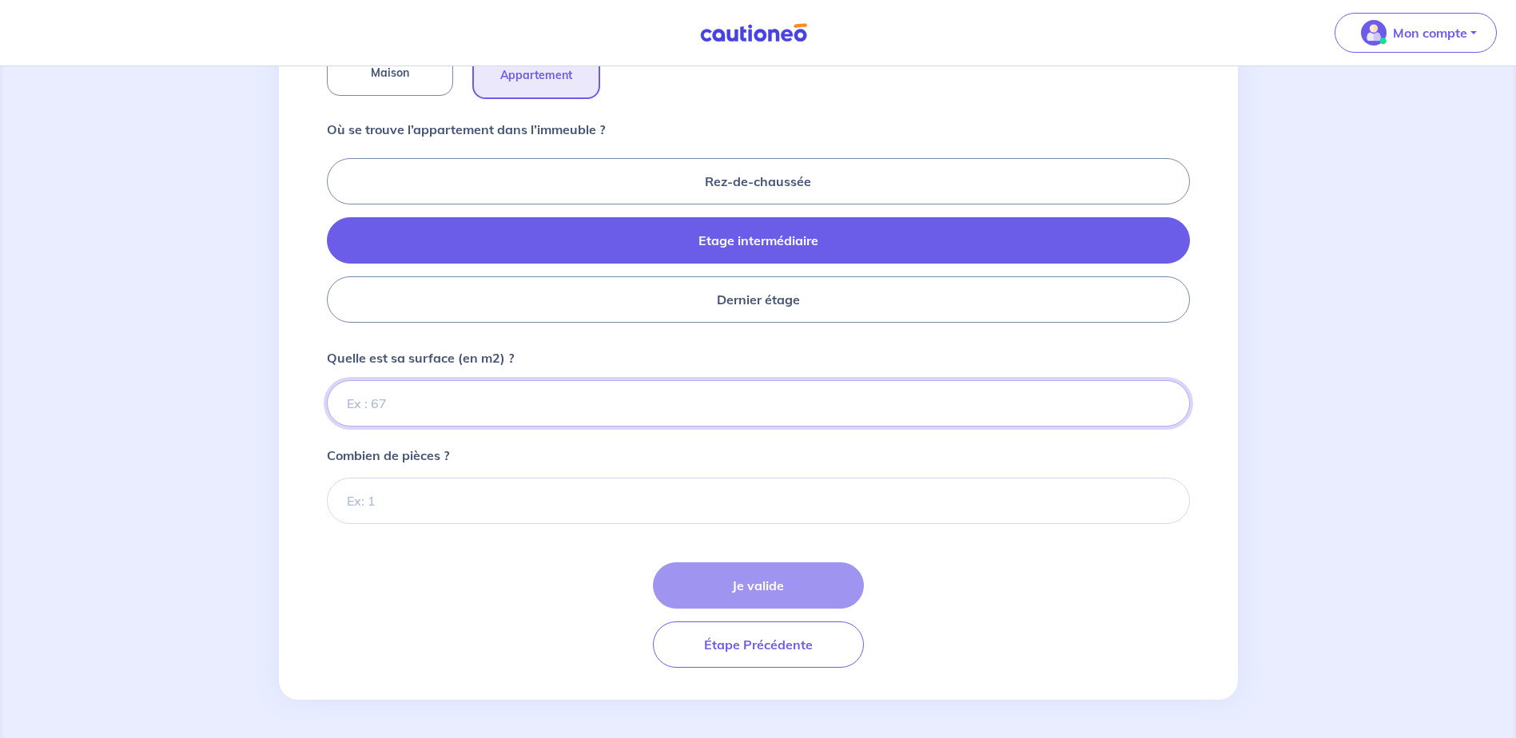
click at [430, 407] on input "Quelle est sa surface (en m2) ?" at bounding box center [758, 403] width 863 height 46
drag, startPoint x: 408, startPoint y: 388, endPoint x: 396, endPoint y: 404, distance: 20.6
click at [404, 394] on input "Quelle est sa surface (en m2) ?" at bounding box center [758, 403] width 863 height 46
type input "81"
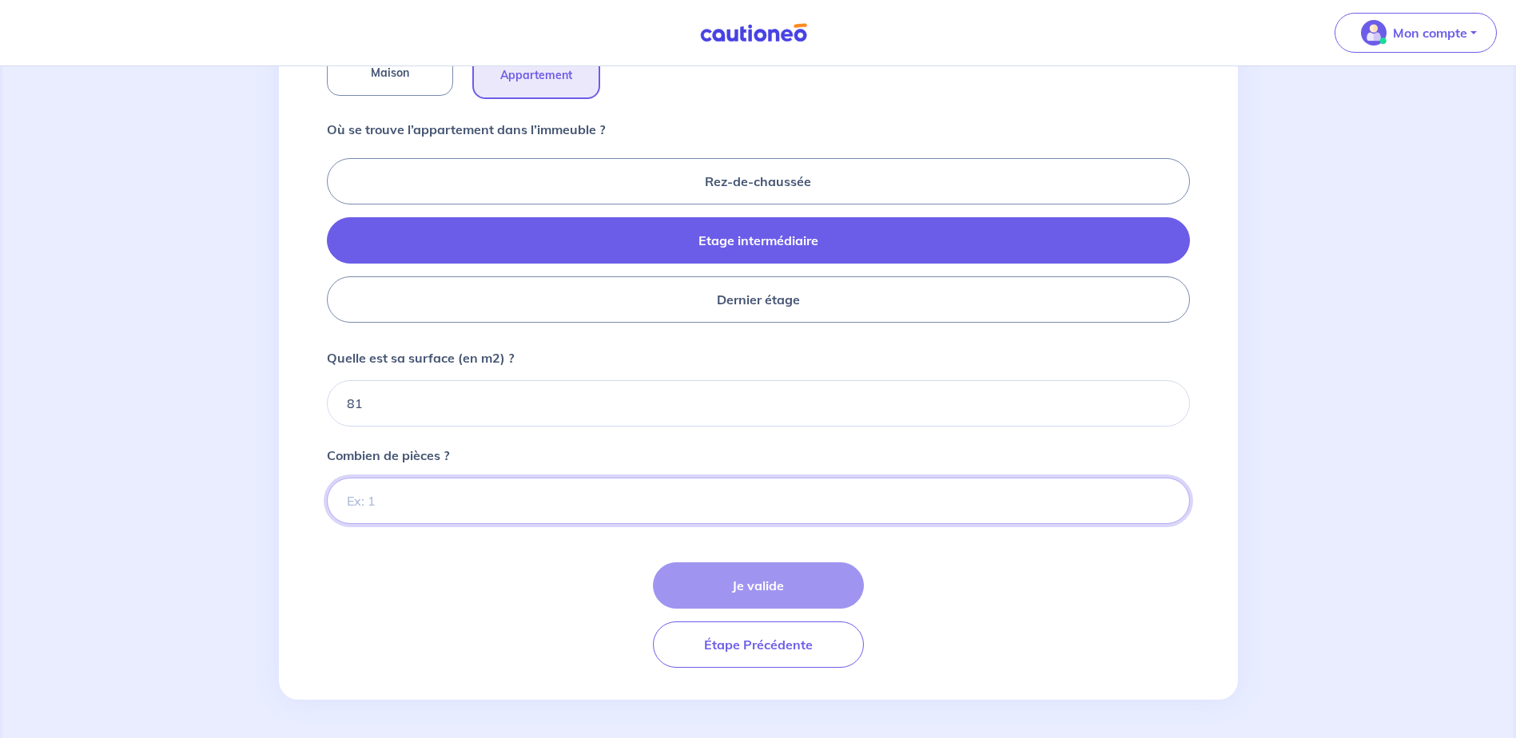
click at [405, 502] on input "Combien de pièces ?" at bounding box center [758, 501] width 863 height 46
type input "5"
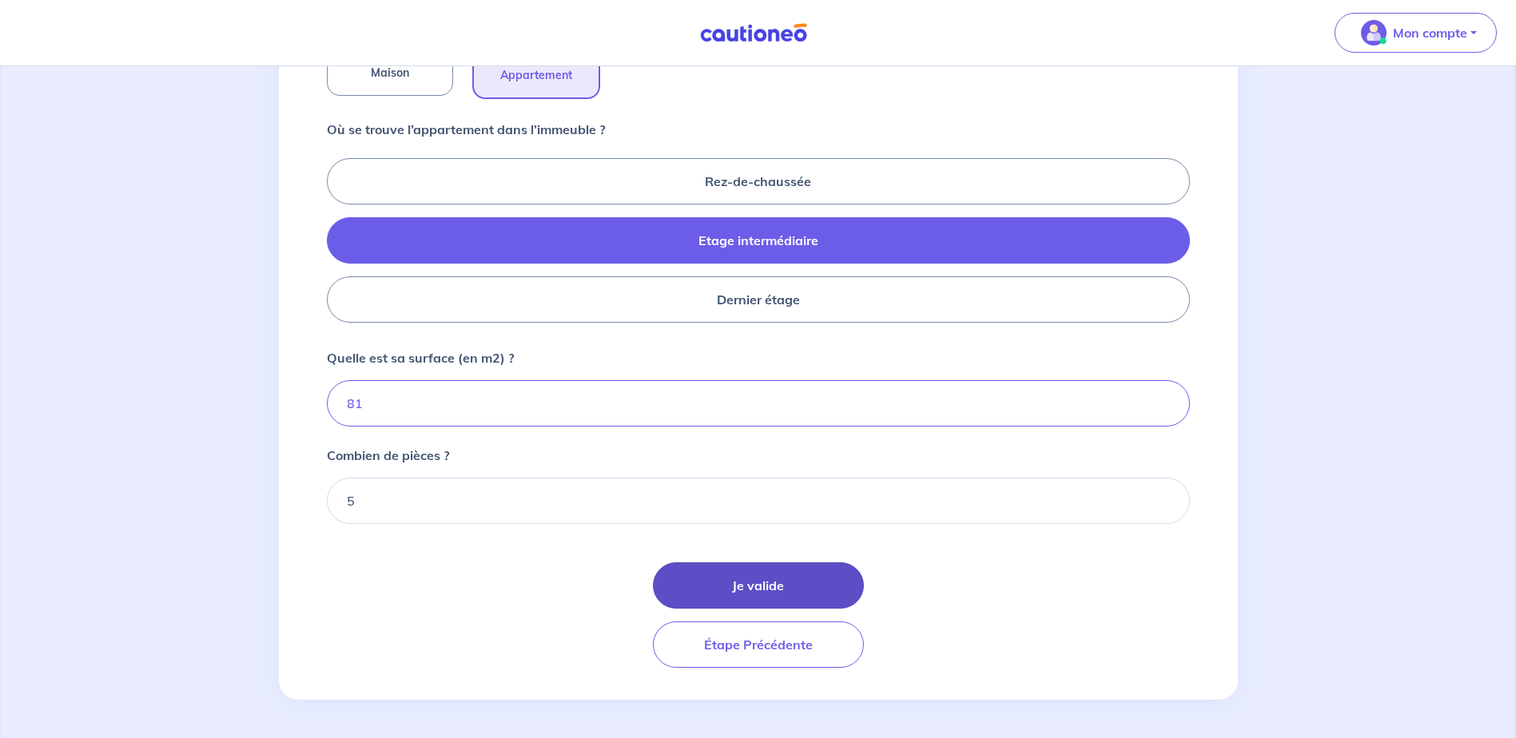
click at [813, 590] on button "Je valide" at bounding box center [758, 585] width 211 height 46
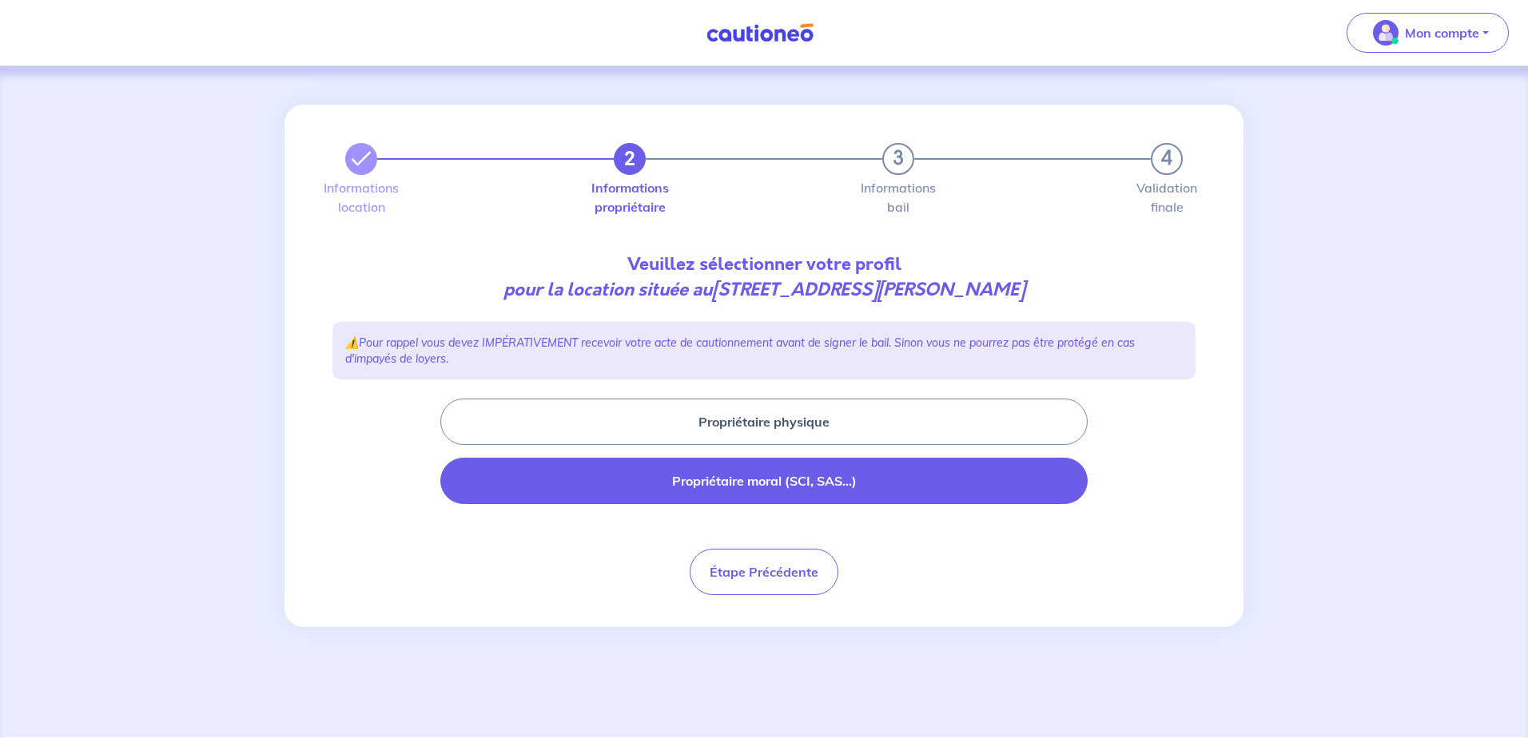
click at [785, 483] on button "Propriétaire moral (SCI, SAS...)" at bounding box center [763, 481] width 647 height 46
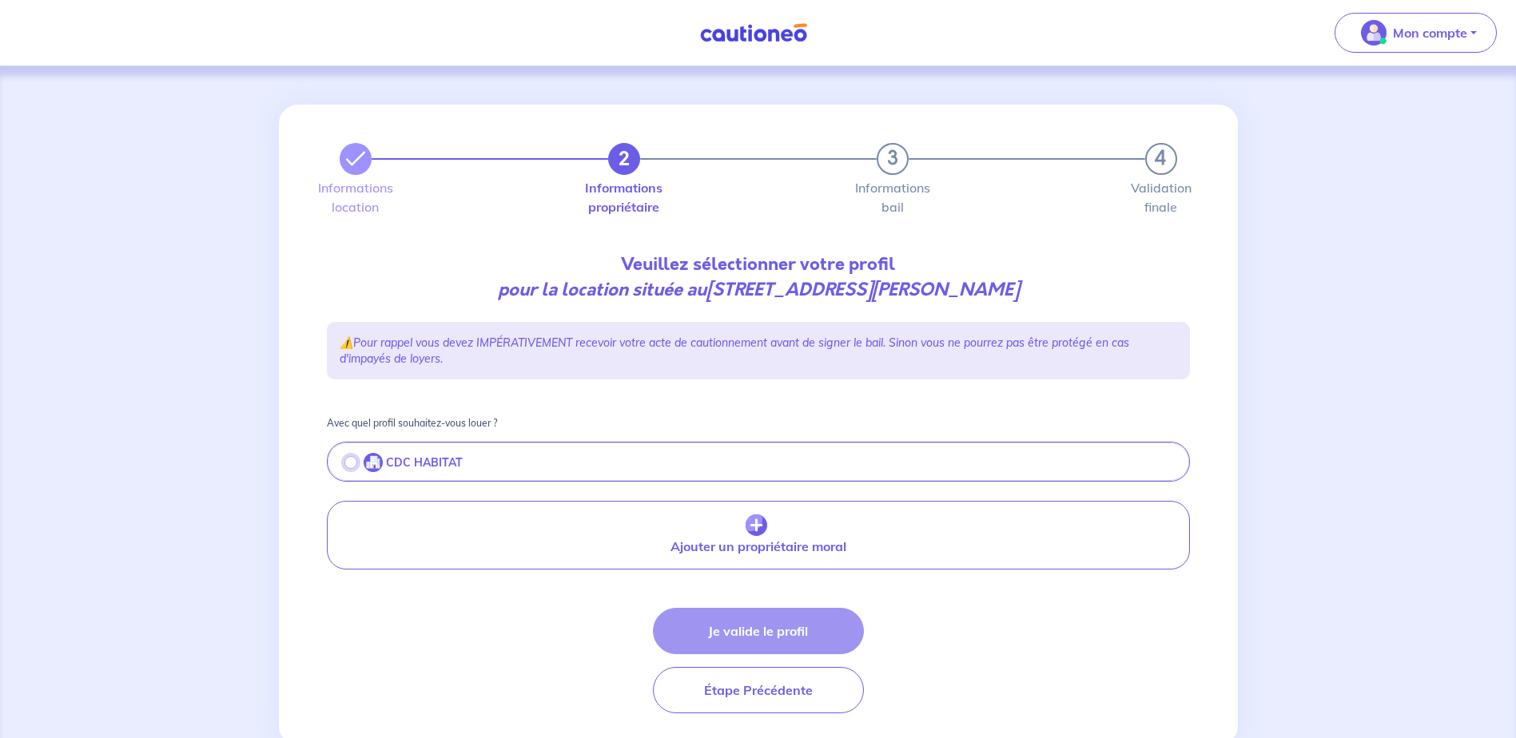
click at [349, 462] on input "radio" at bounding box center [350, 462] width 13 height 13
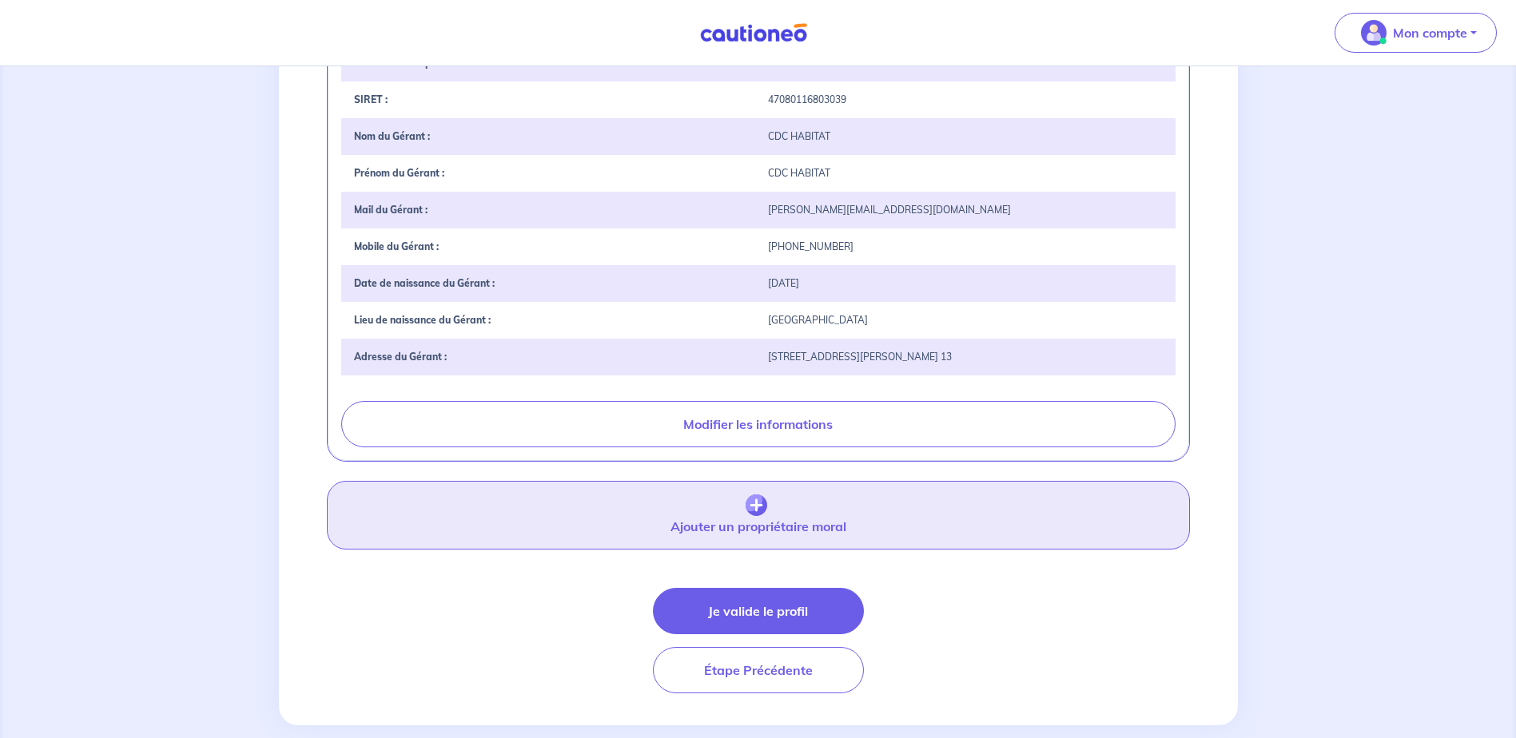
scroll to position [474, 0]
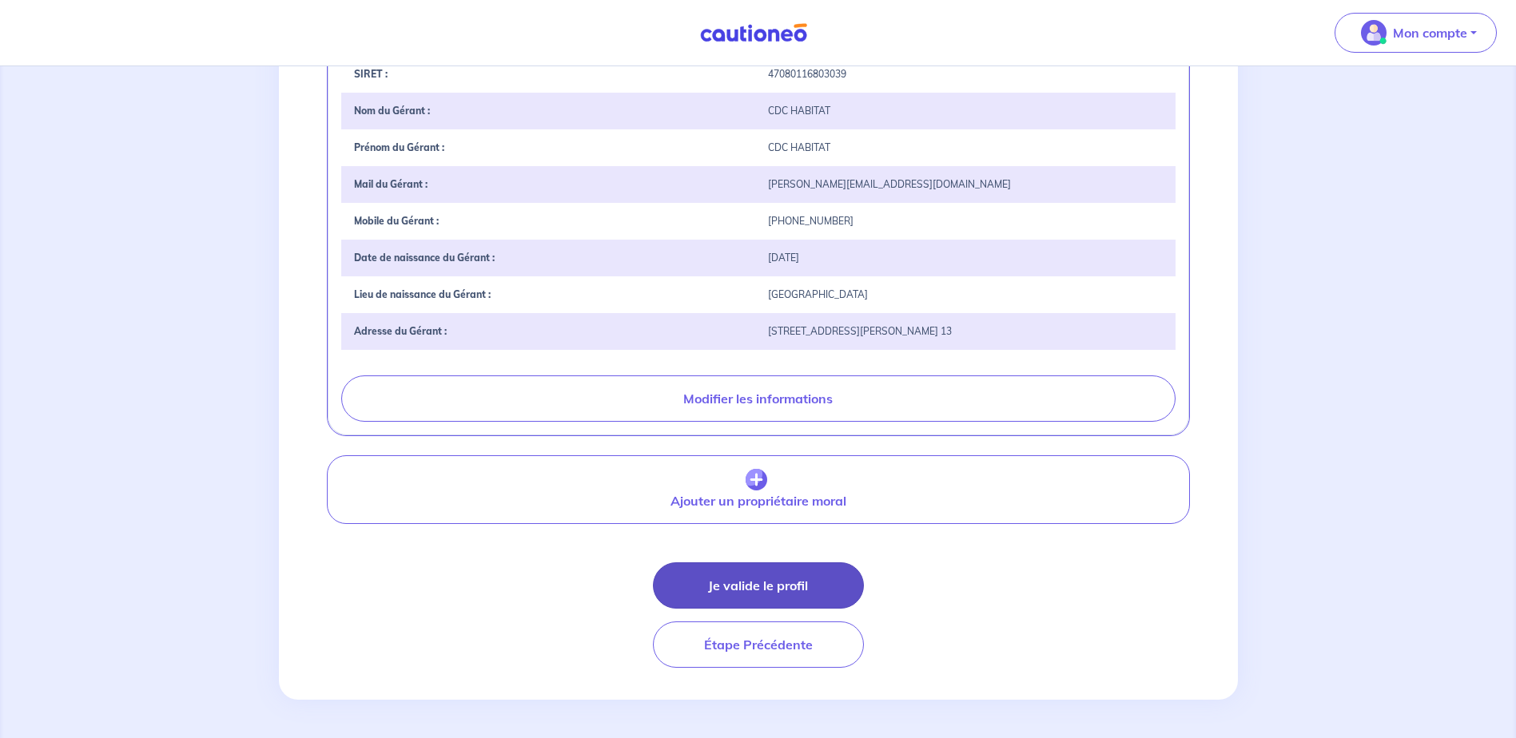
click at [749, 588] on button "Je valide le profil" at bounding box center [758, 585] width 211 height 46
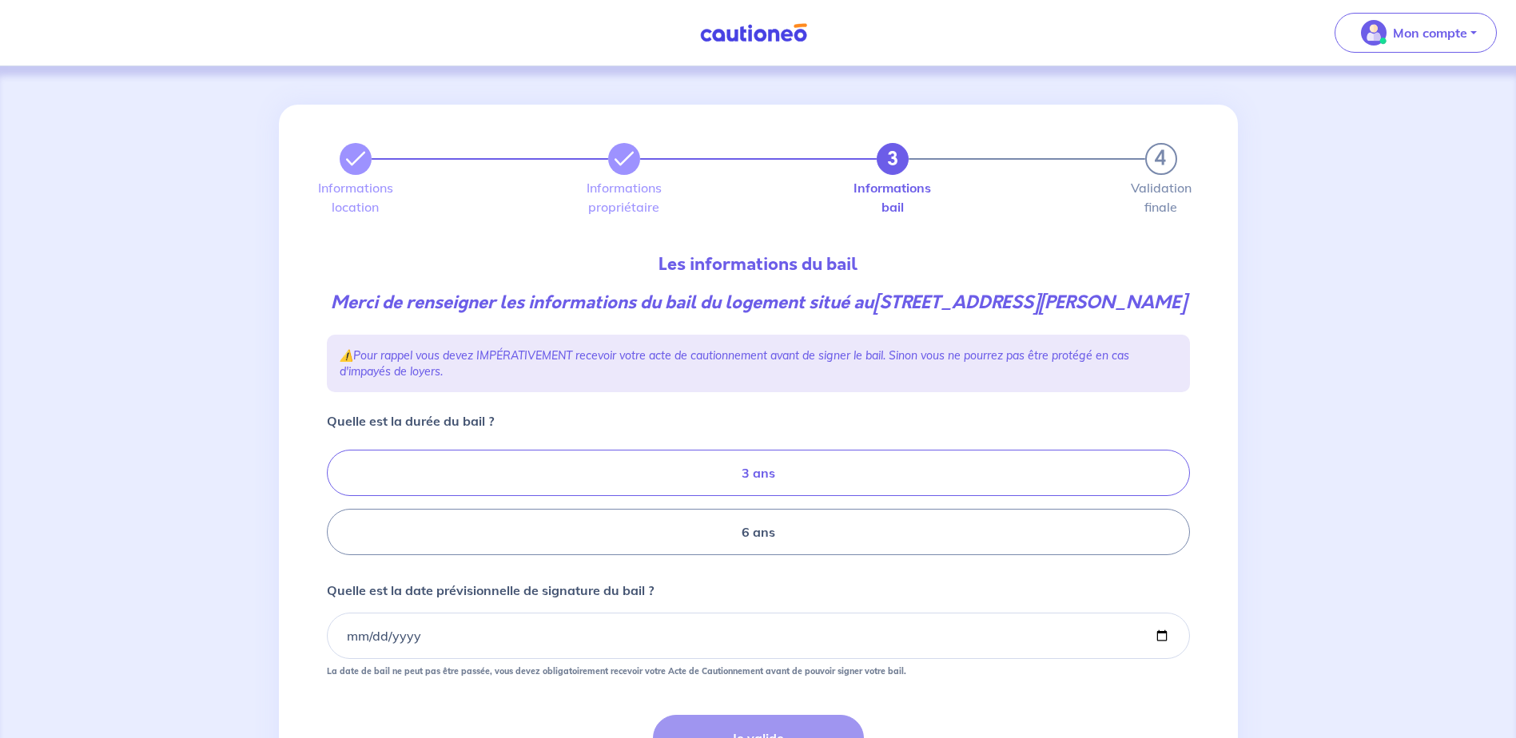
click at [757, 496] on label "3 ans" at bounding box center [758, 473] width 863 height 46
click at [337, 508] on input "3 ans" at bounding box center [332, 503] width 10 height 10
radio input "true"
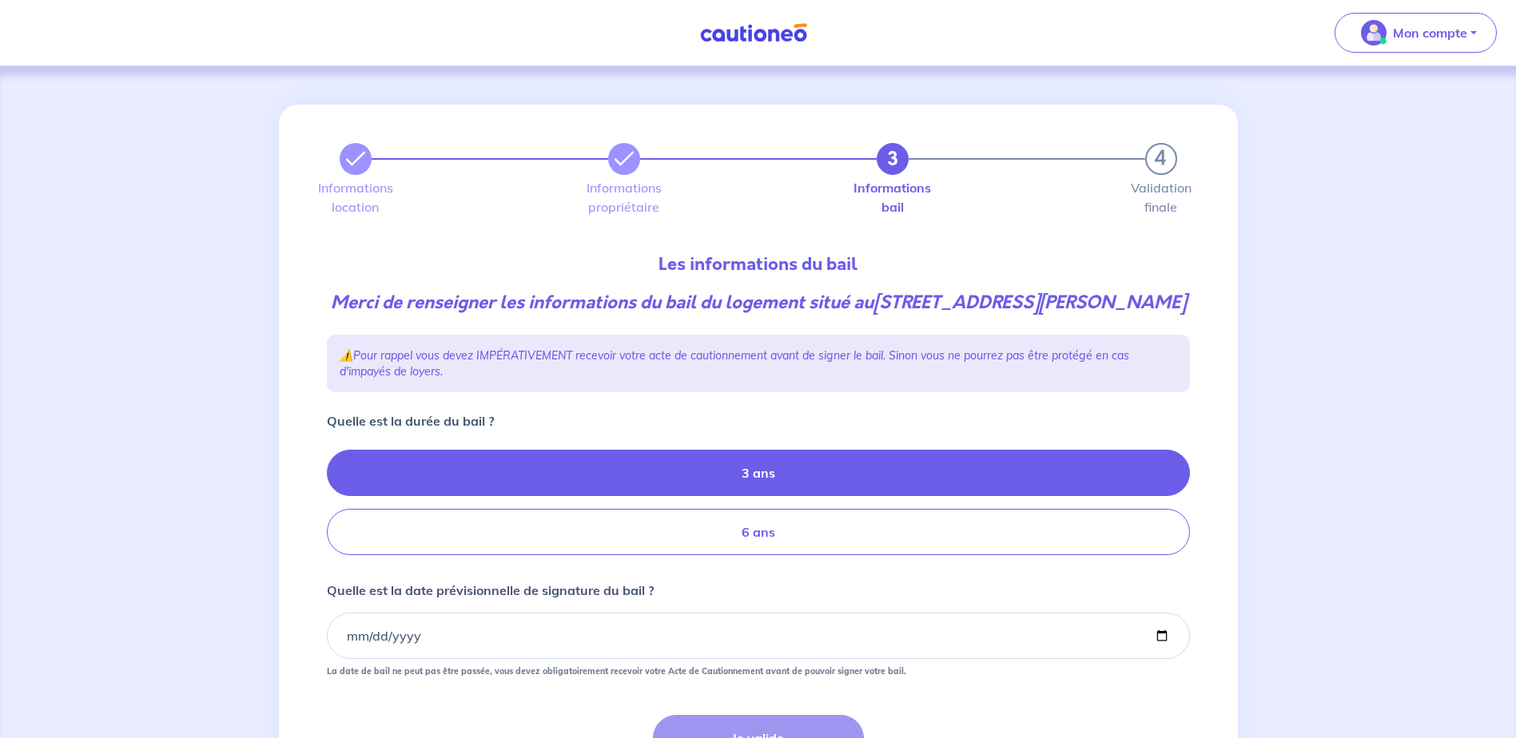
click at [773, 555] on label "6 ans" at bounding box center [758, 532] width 863 height 46
click at [337, 508] on input "6 ans" at bounding box center [332, 503] width 10 height 10
radio input "true"
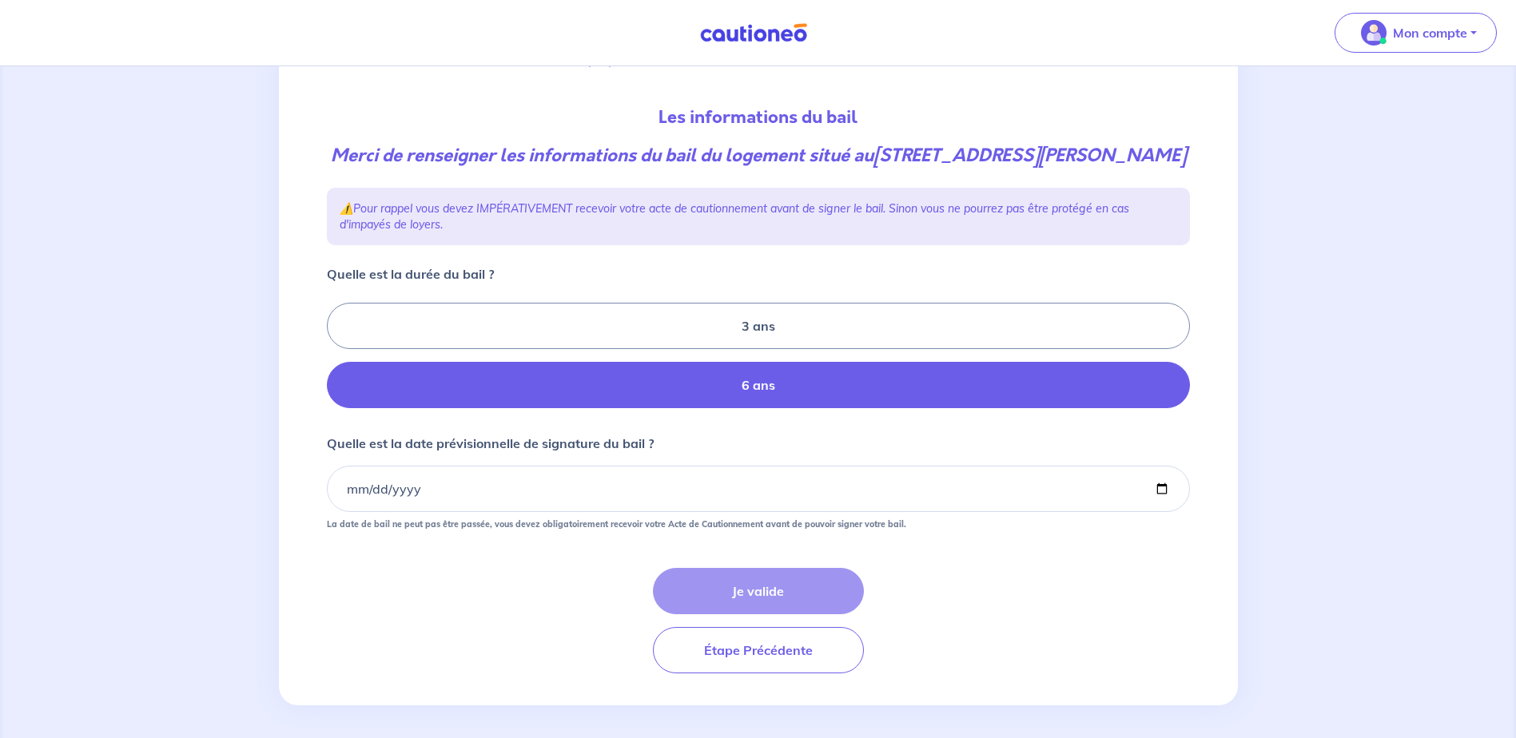
scroll to position [160, 0]
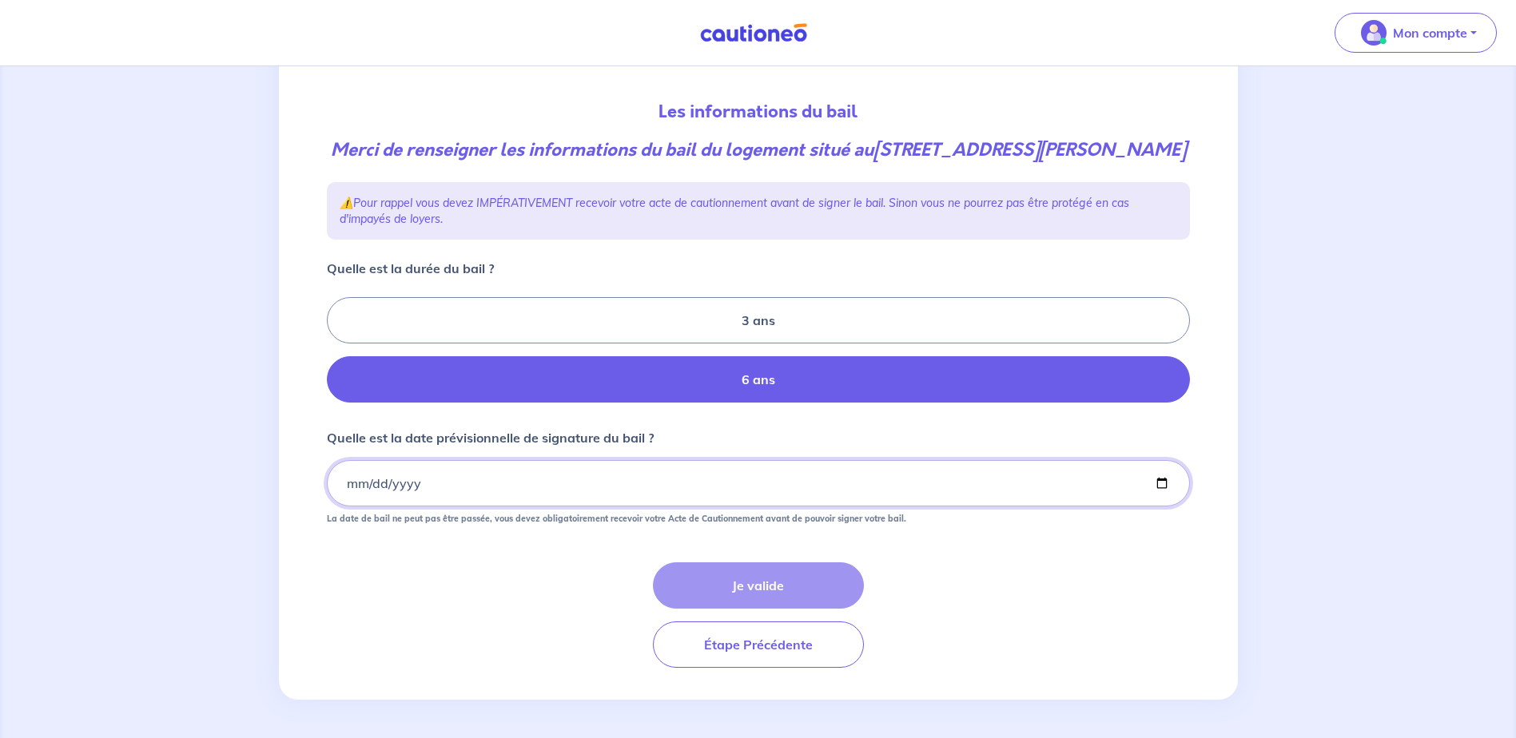
click at [384, 507] on input "Quelle est la date prévisionnelle de signature du bail ?" at bounding box center [758, 483] width 863 height 46
click at [348, 499] on input "Quelle est la date prévisionnelle de signature du bail ?" at bounding box center [758, 483] width 863 height 46
drag, startPoint x: 384, startPoint y: 502, endPoint x: 409, endPoint y: 492, distance: 26.6
click at [397, 495] on input "Quelle est la date prévisionnelle de signature du bail ?" at bounding box center [758, 483] width 863 height 46
click at [1159, 500] on input "Quelle est la date prévisionnelle de signature du bail ?" at bounding box center [758, 483] width 863 height 46
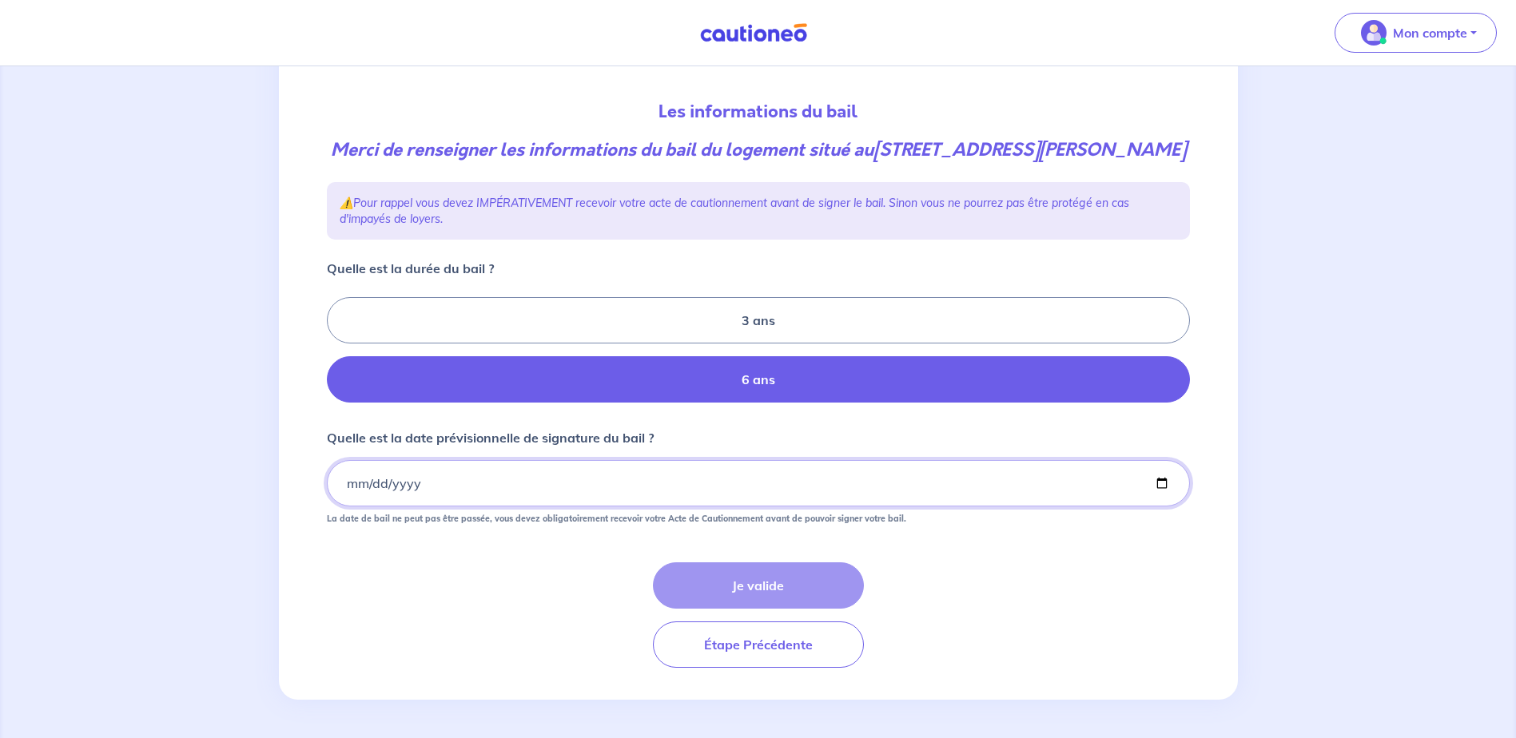
type input "2025-10-31"
click at [763, 609] on button "Je valide" at bounding box center [758, 585] width 211 height 46
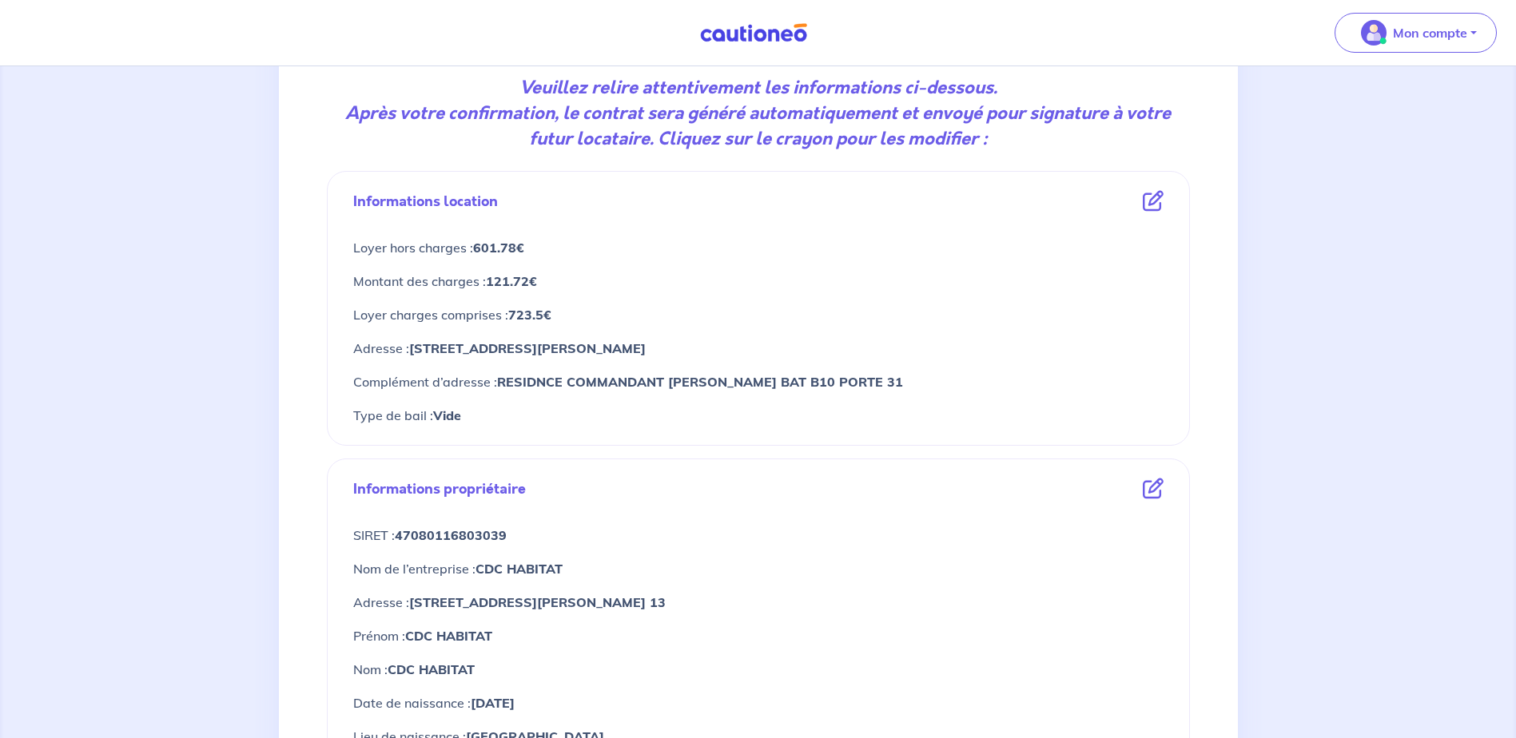
scroll to position [240, 0]
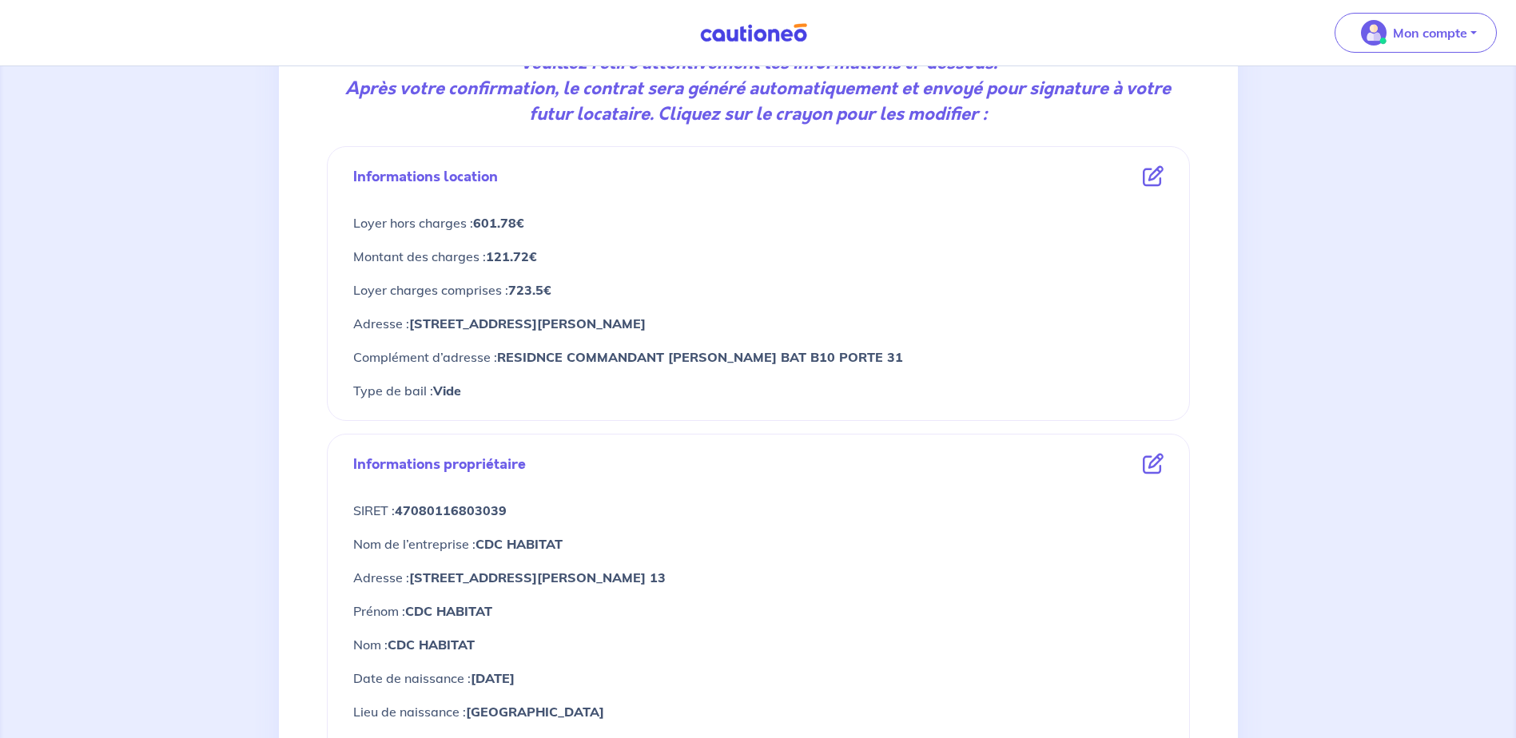
click at [1159, 178] on icon at bounding box center [1153, 176] width 21 height 21
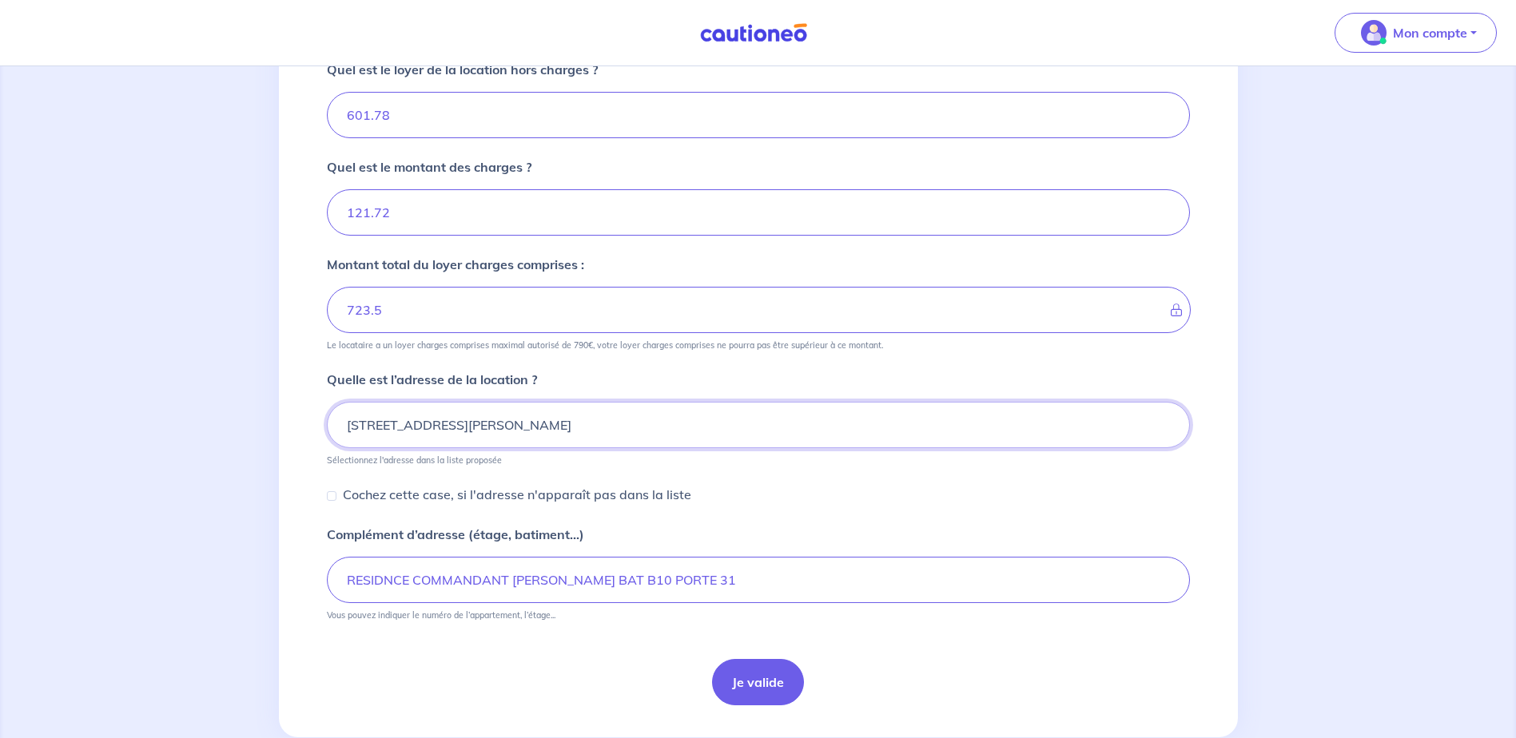
scroll to position [328, 0]
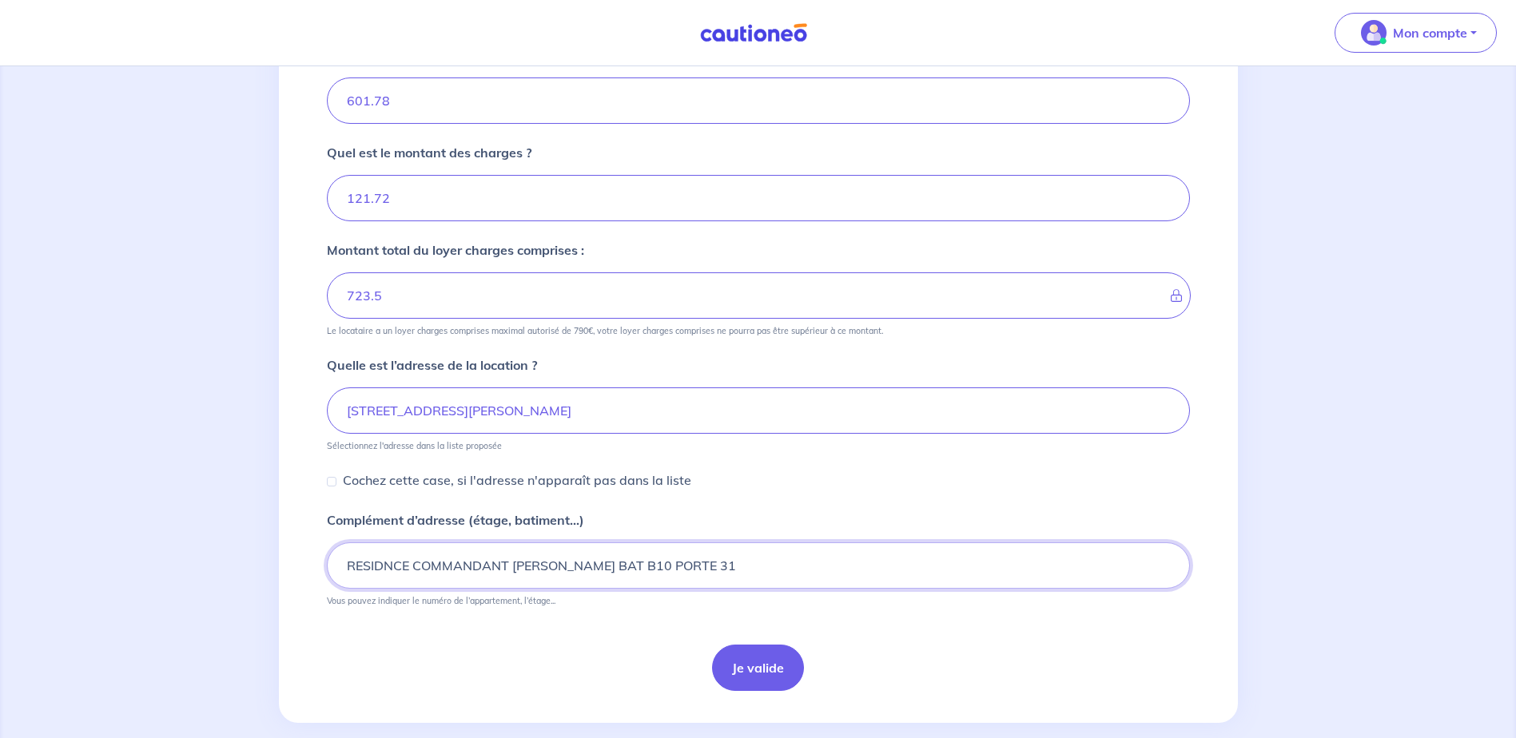
click at [380, 564] on input "RESIDNCE COMMANDANT ARNAUD BAT B10 PORTE 31" at bounding box center [758, 566] width 863 height 46
type input "RESIDENCE COMMANDANT ARNAUD BAT B10 PORTE 31"
click at [737, 679] on button "Je valide" at bounding box center [758, 668] width 92 height 46
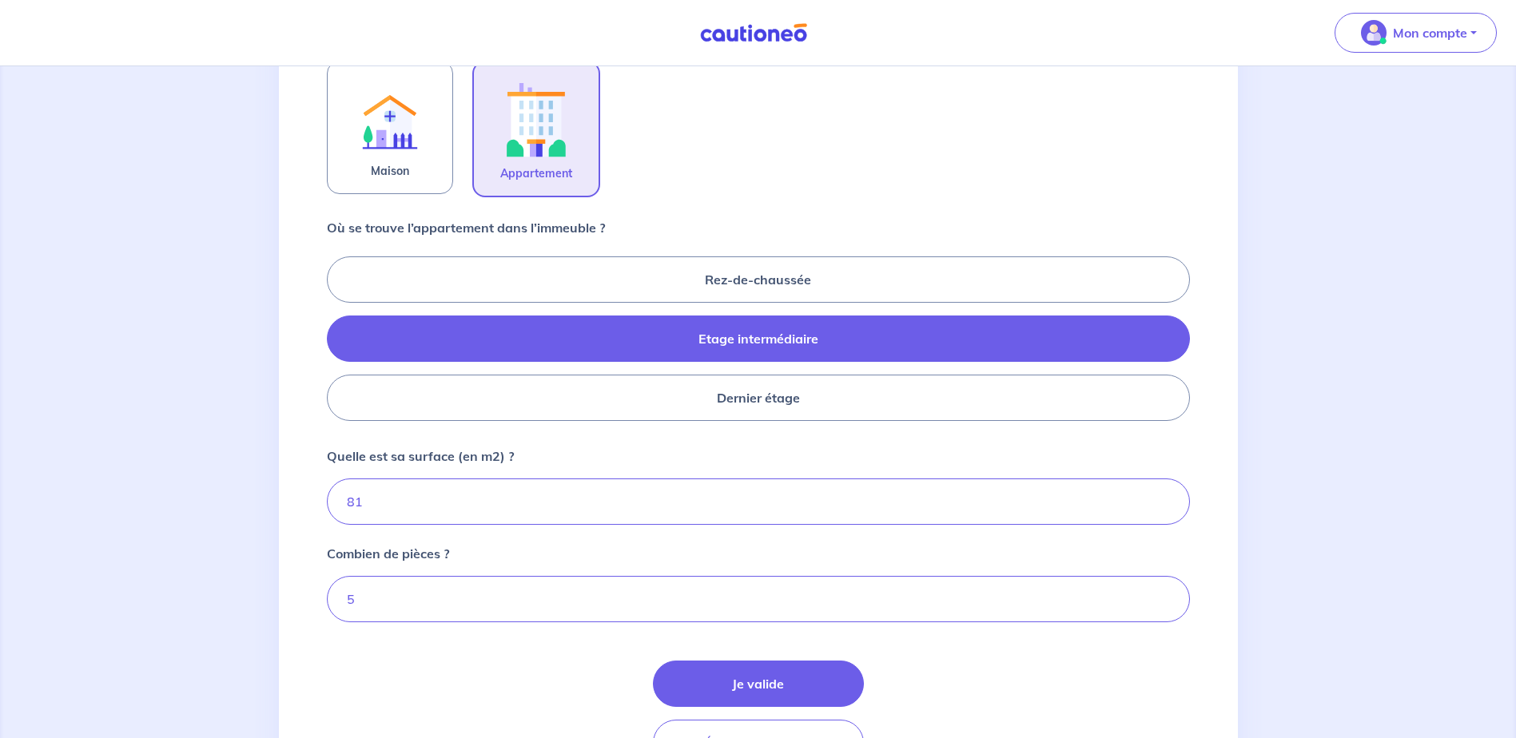
scroll to position [559, 0]
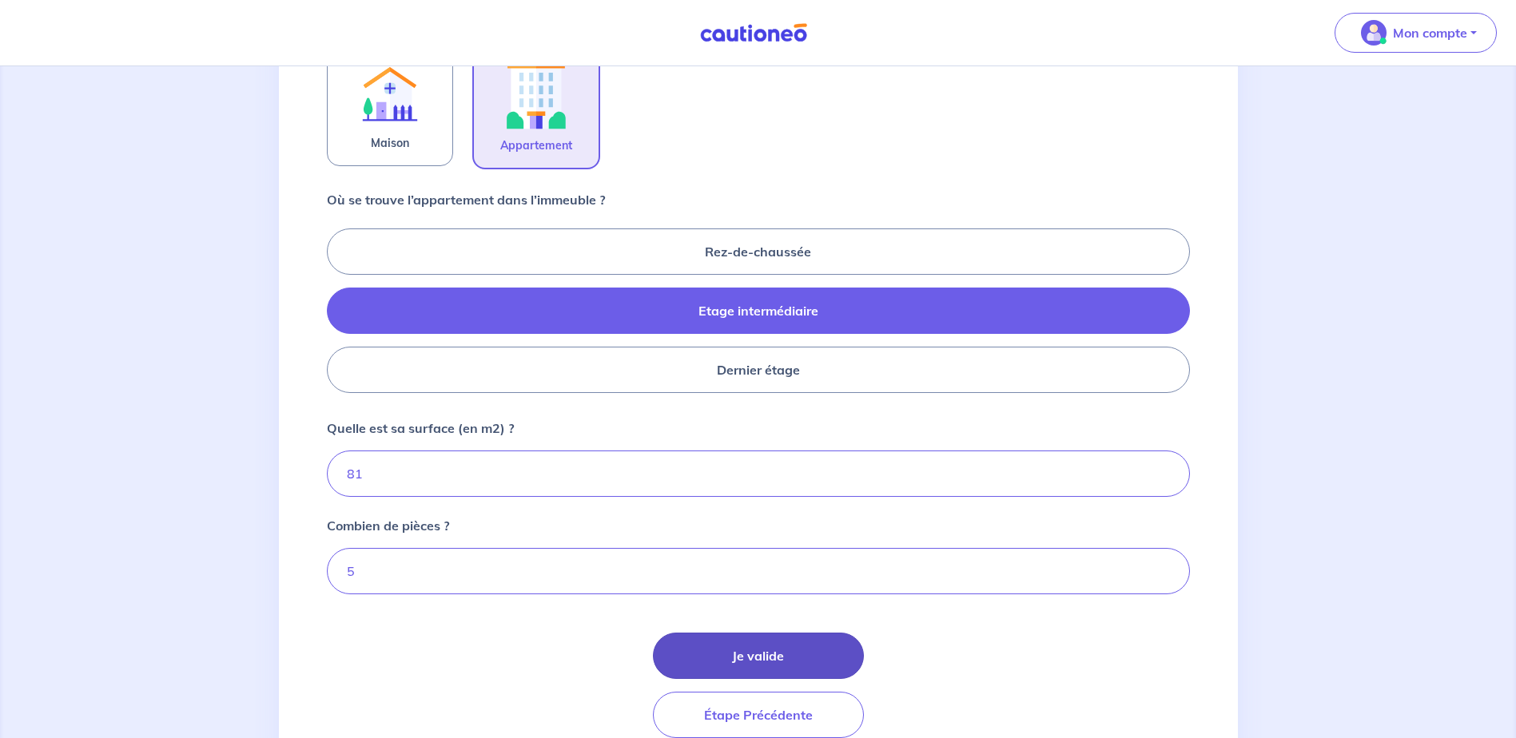
click at [746, 658] on button "Je valide" at bounding box center [758, 656] width 211 height 46
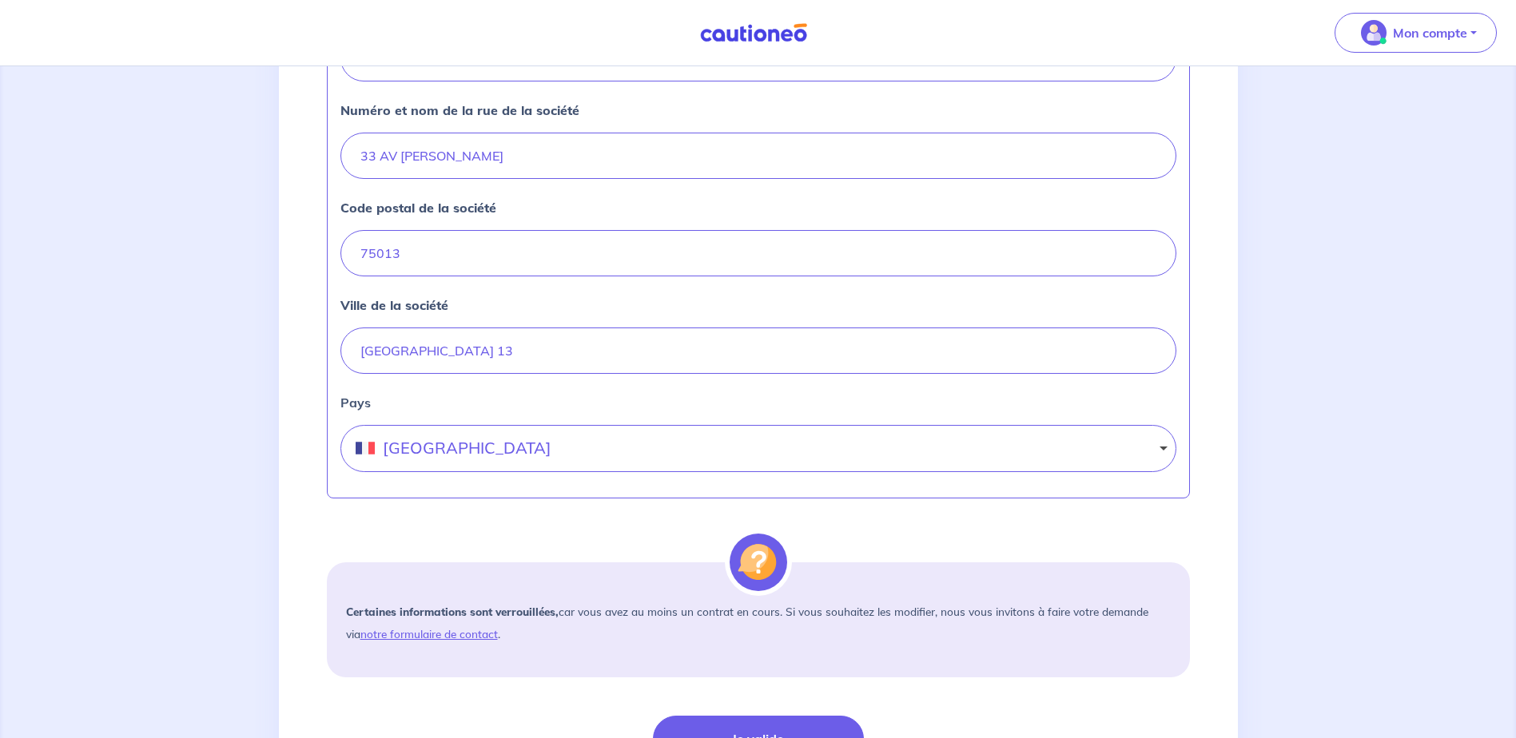
scroll to position [719, 0]
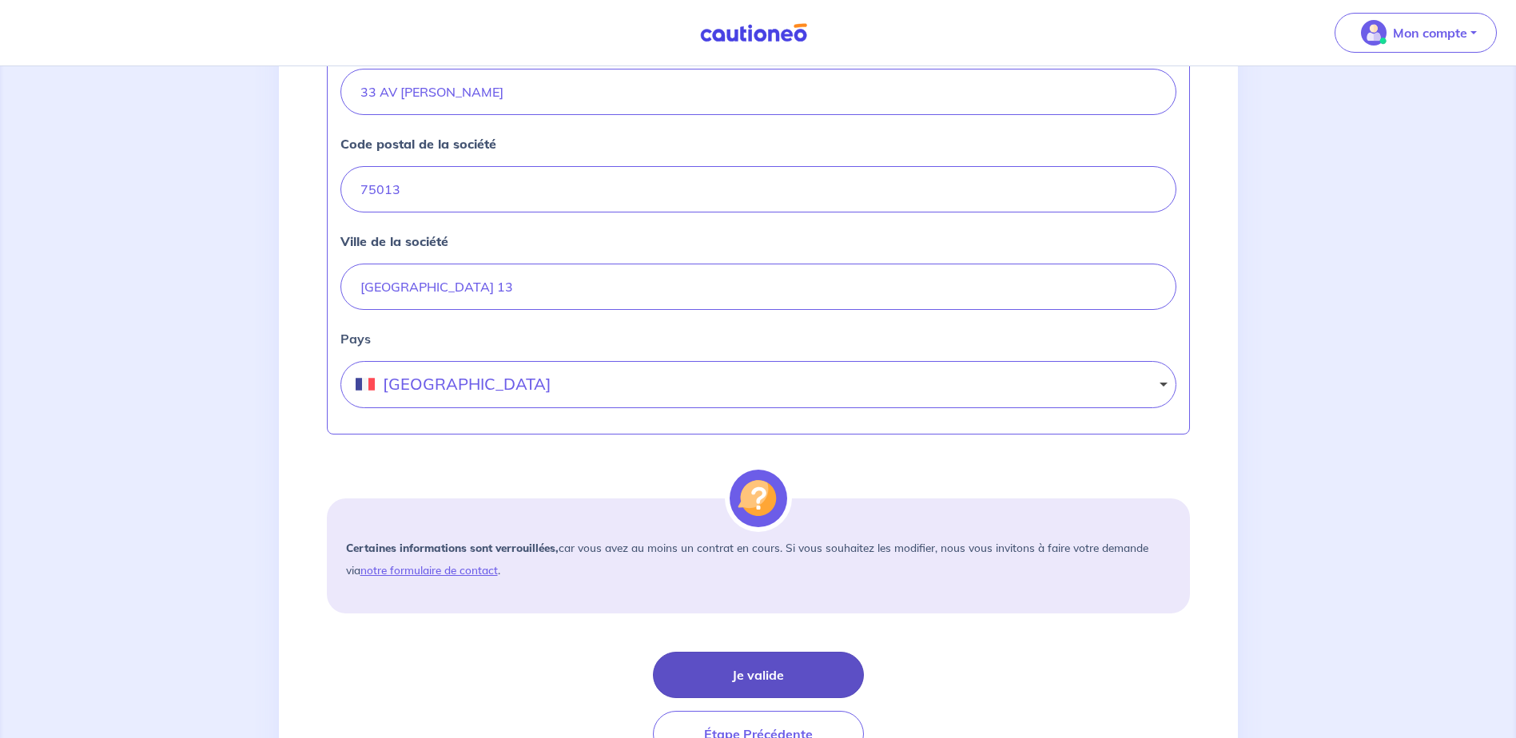
click at [727, 682] on button "Je valide" at bounding box center [758, 675] width 211 height 46
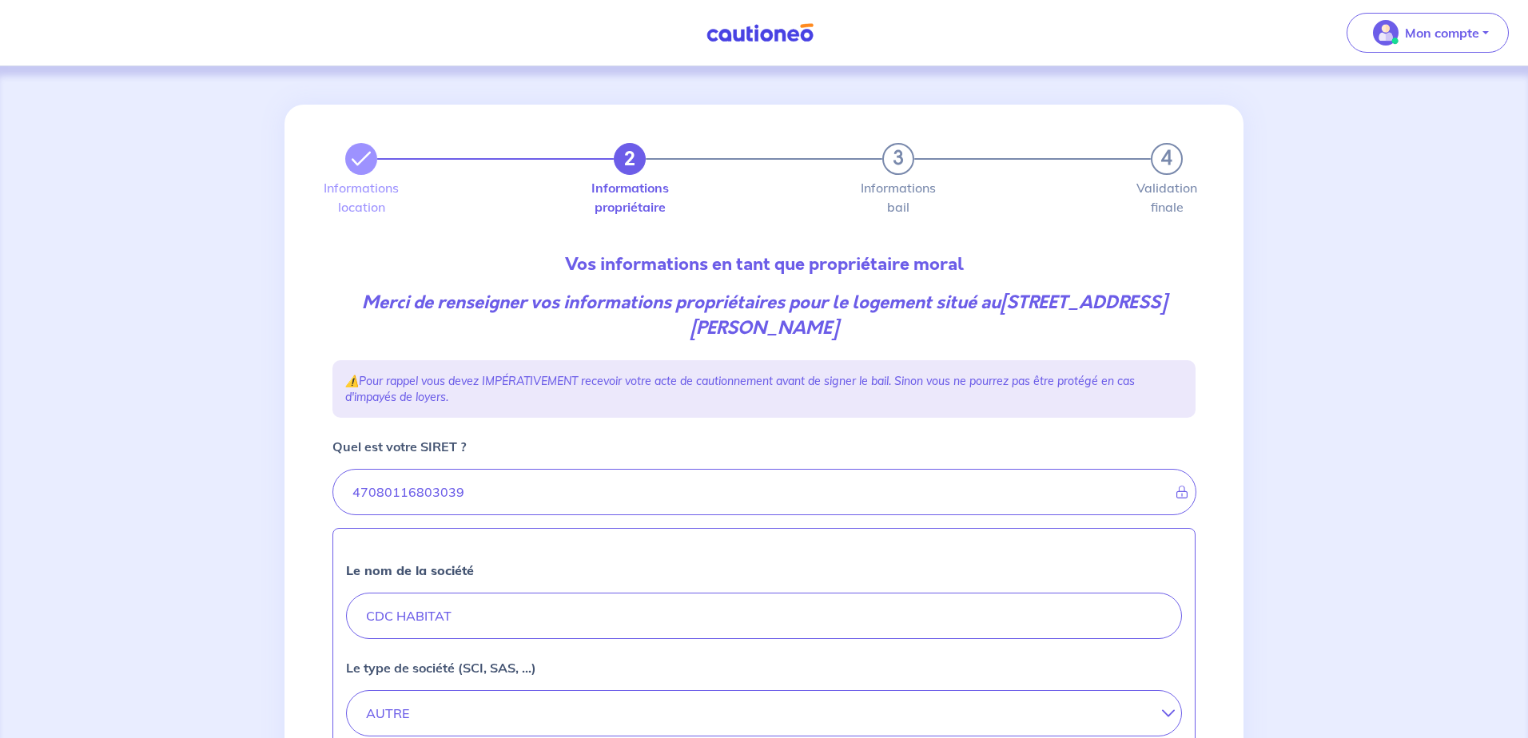
select select "FR"
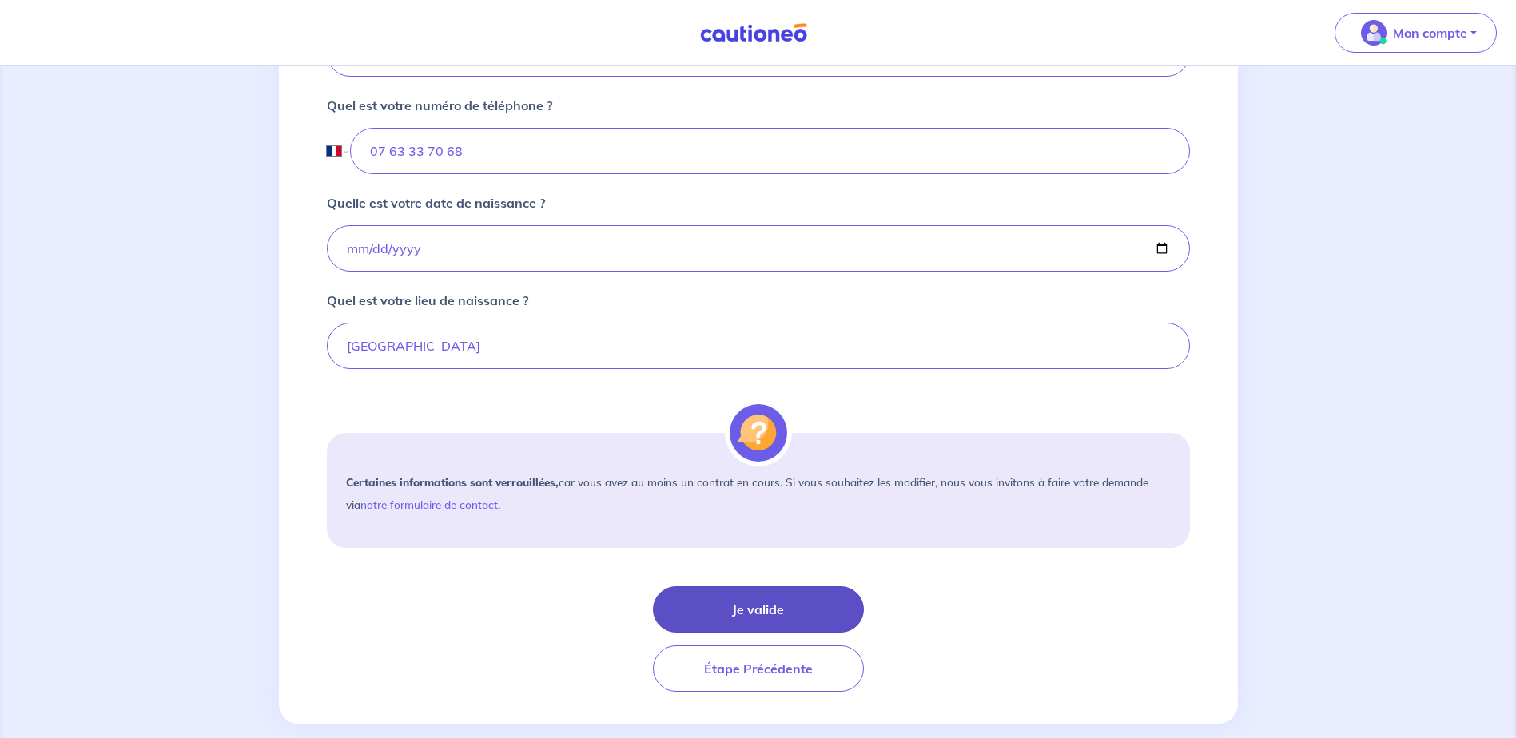
scroll to position [658, 0]
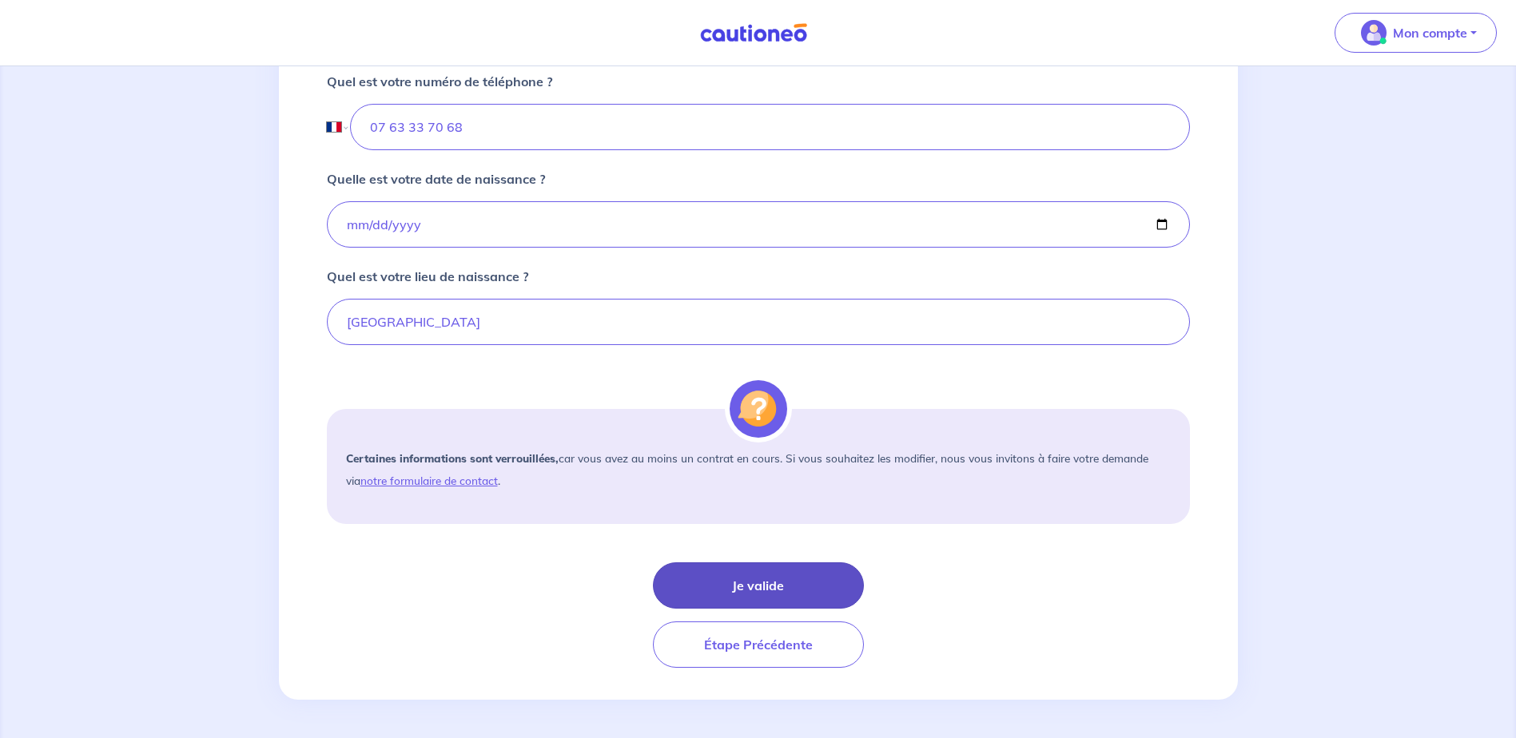
click at [795, 590] on button "Je valide" at bounding box center [758, 585] width 211 height 46
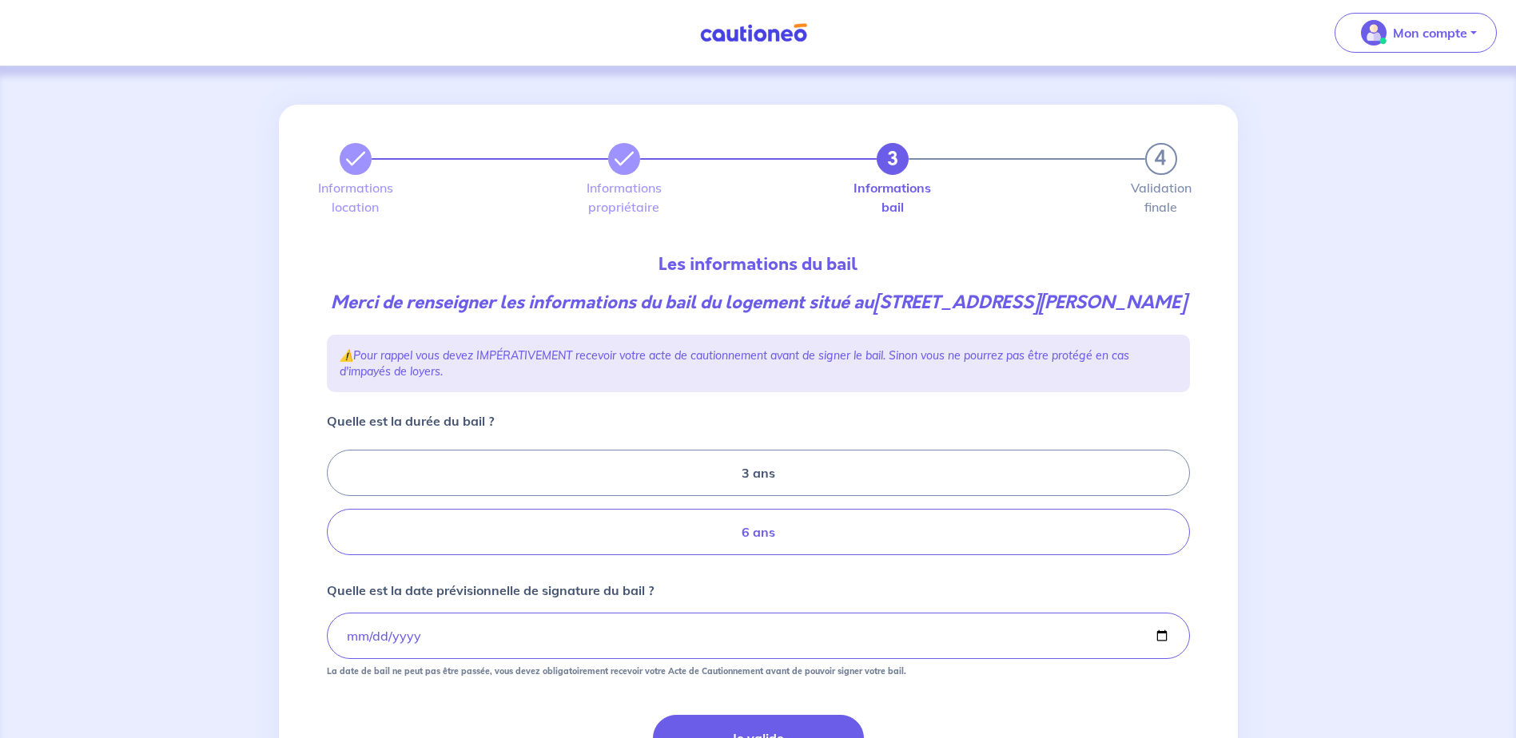
click at [814, 555] on label "6 ans" at bounding box center [758, 532] width 863 height 46
click at [337, 508] on input "6 ans" at bounding box center [332, 503] width 10 height 10
radio input "true"
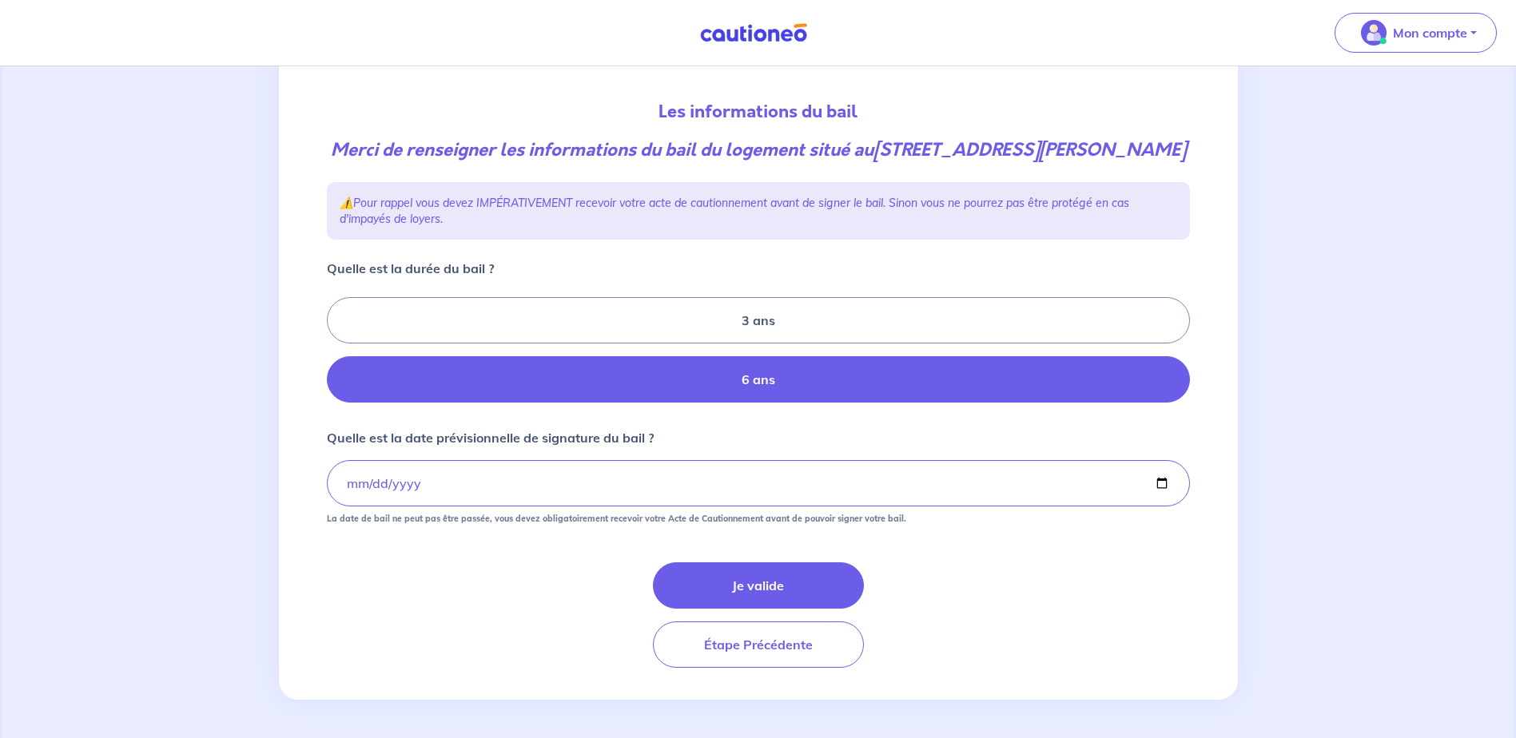
scroll to position [178, 0]
click at [765, 590] on button "Je valide" at bounding box center [758, 585] width 211 height 46
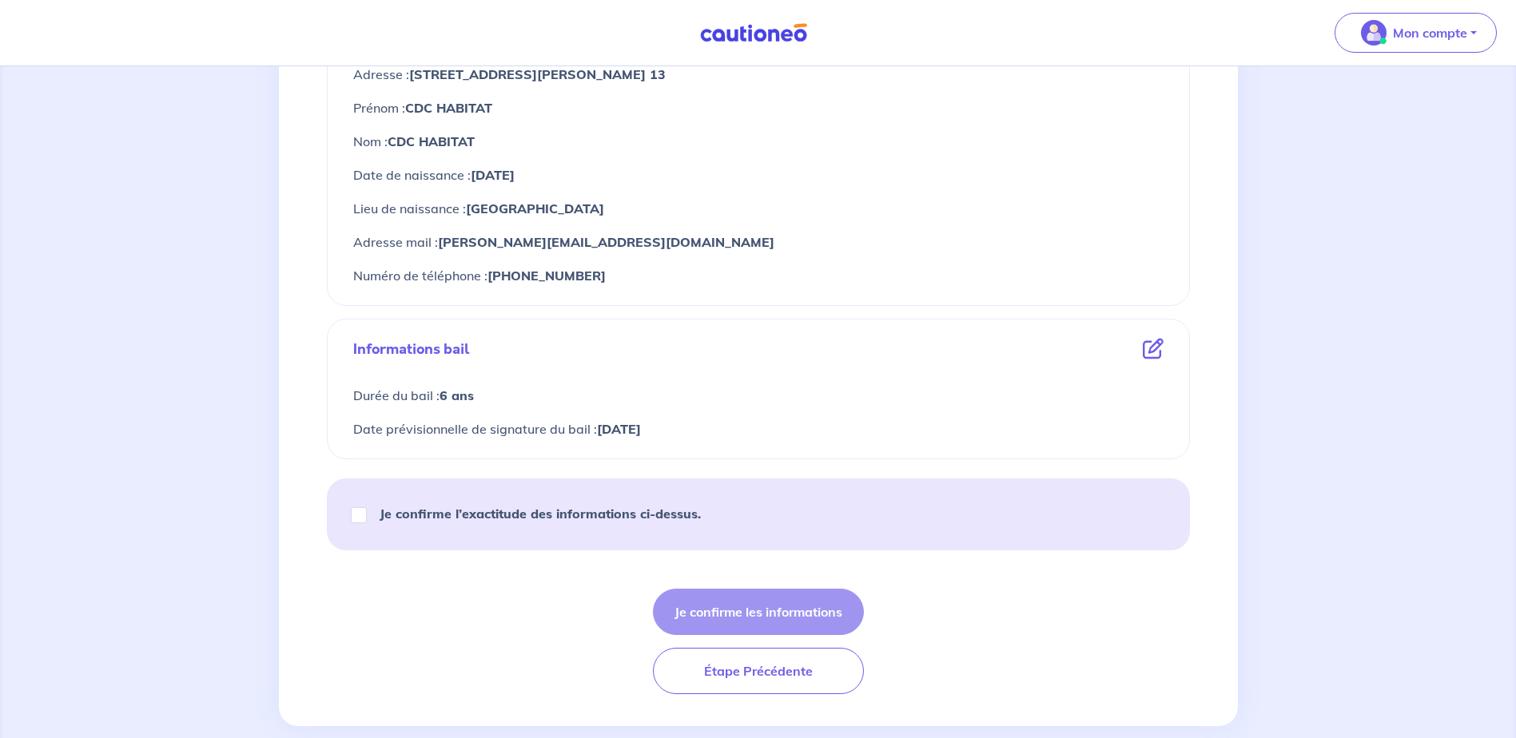
scroll to position [769, 0]
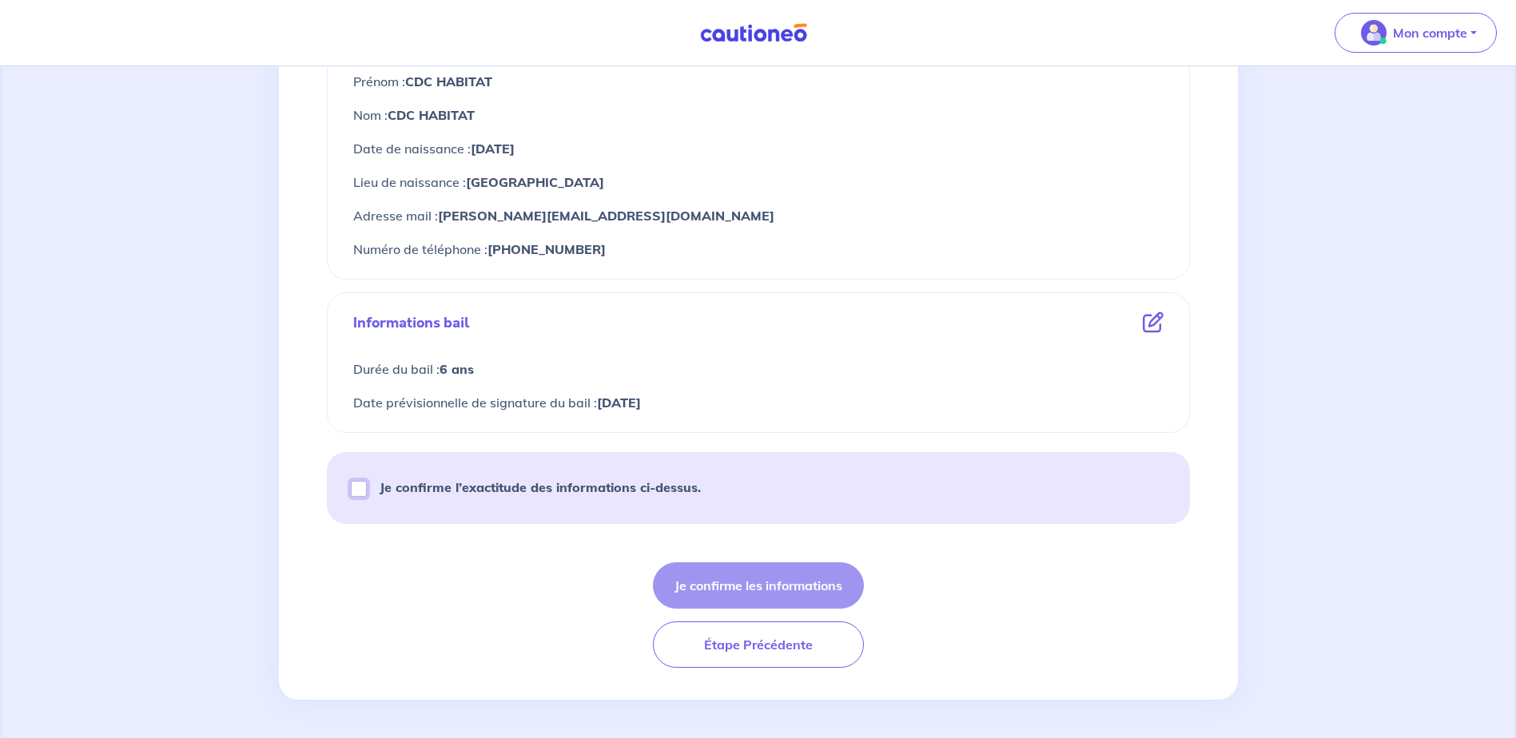
click at [356, 496] on input "Je confirme l’exactitude des informations ci-dessus." at bounding box center [359, 489] width 16 height 16
checkbox input "true"
click at [687, 583] on button "Je confirme les informations" at bounding box center [758, 585] width 211 height 46
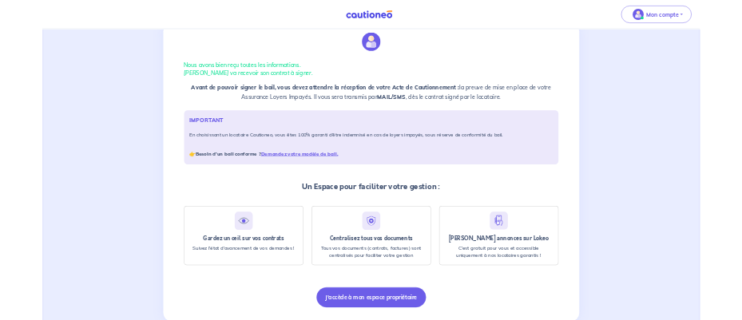
scroll to position [13, 0]
